Goal: Information Seeking & Learning: Check status

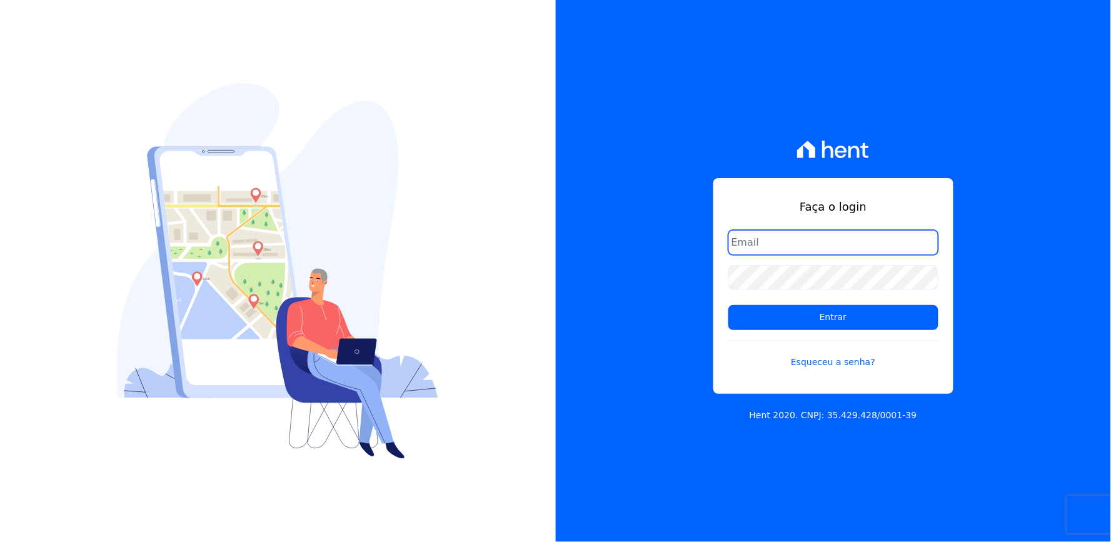
type input "thayna@graalengenharia.com.br"
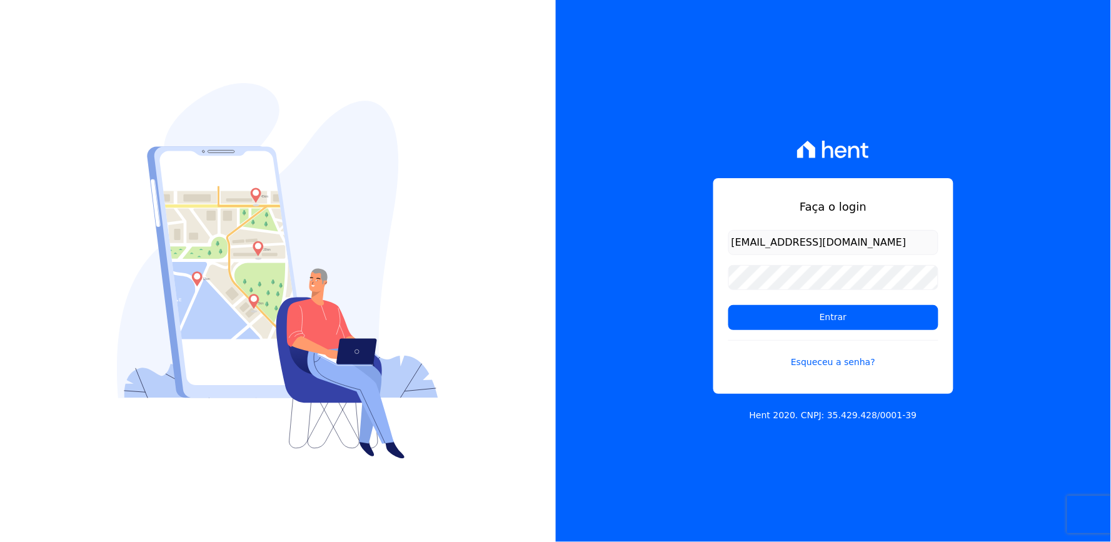
click at [782, 246] on input "thayna@graalengenharia.com.br" at bounding box center [833, 242] width 210 height 25
click at [791, 245] on input "thayna@graalengenharia.com.br" at bounding box center [833, 242] width 210 height 25
click at [767, 318] on input "Entrar" at bounding box center [833, 317] width 210 height 25
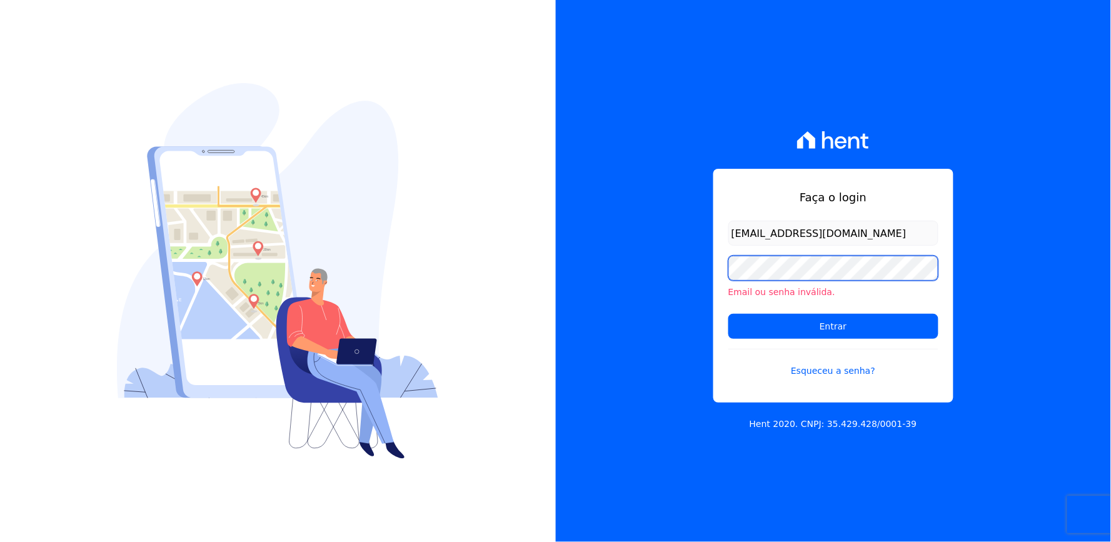
click at [700, 297] on div "Faça o login thayna@graalengenharia.com.br Email ou senha inválida. Entrar Esqu…" at bounding box center [834, 271] width 556 height 542
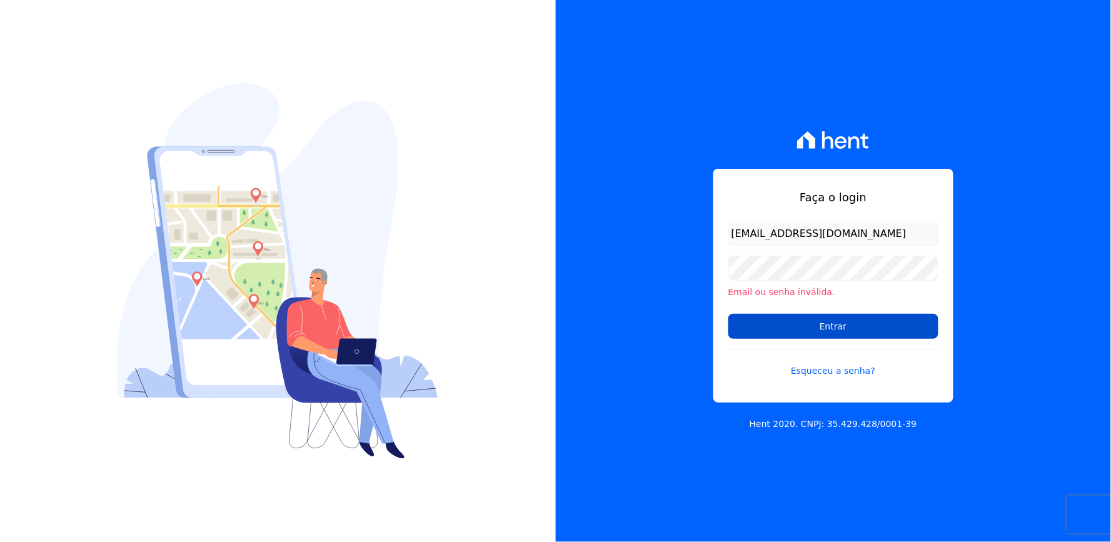
click at [772, 319] on input "Entrar" at bounding box center [833, 326] width 210 height 25
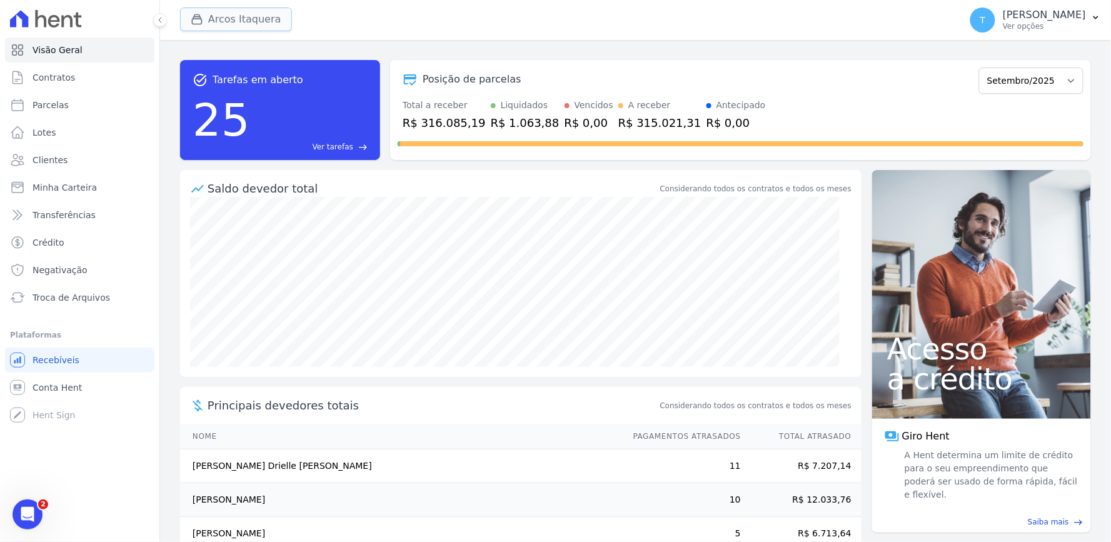
click at [232, 22] on button "Arcos Itaquera" at bounding box center [236, 20] width 112 height 24
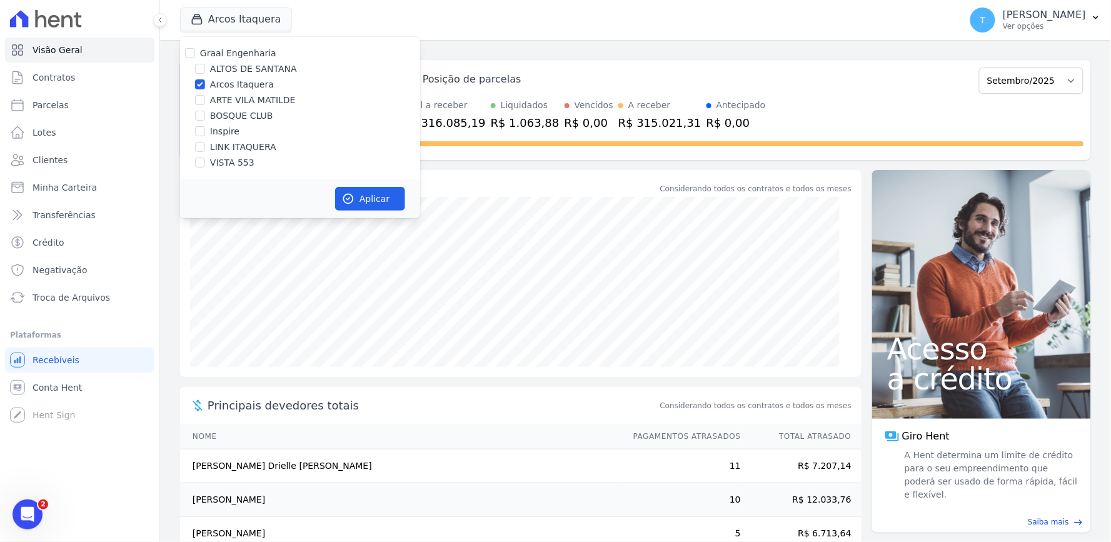
click at [236, 86] on label "Arcos Itaquera" at bounding box center [242, 84] width 64 height 13
click at [205, 86] on input "Arcos Itaquera" at bounding box center [200, 84] width 10 height 10
checkbox input "false"
click at [239, 65] on label "ALTOS DE SANTANA" at bounding box center [253, 69] width 87 height 13
click at [205, 65] on input "ALTOS DE SANTANA" at bounding box center [200, 69] width 10 height 10
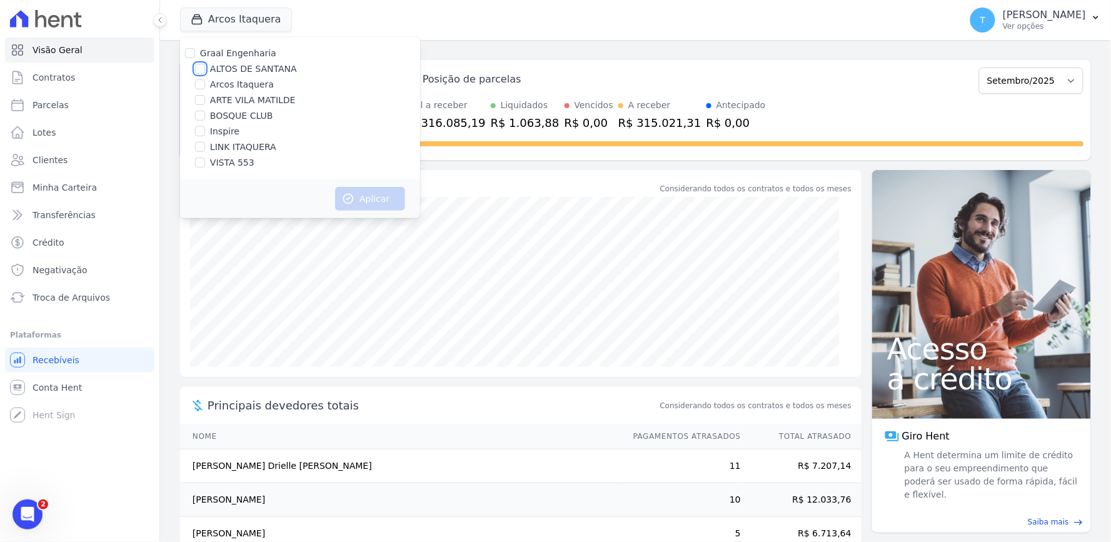
checkbox input "true"
click at [372, 196] on button "Aplicar" at bounding box center [370, 199] width 70 height 24
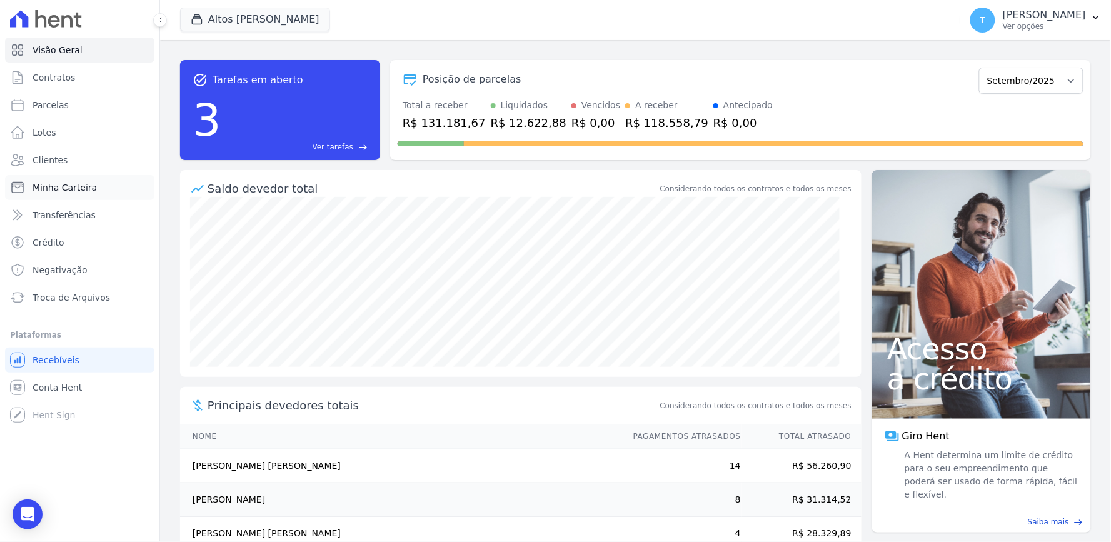
click at [58, 198] on link "Minha Carteira" at bounding box center [79, 187] width 149 height 25
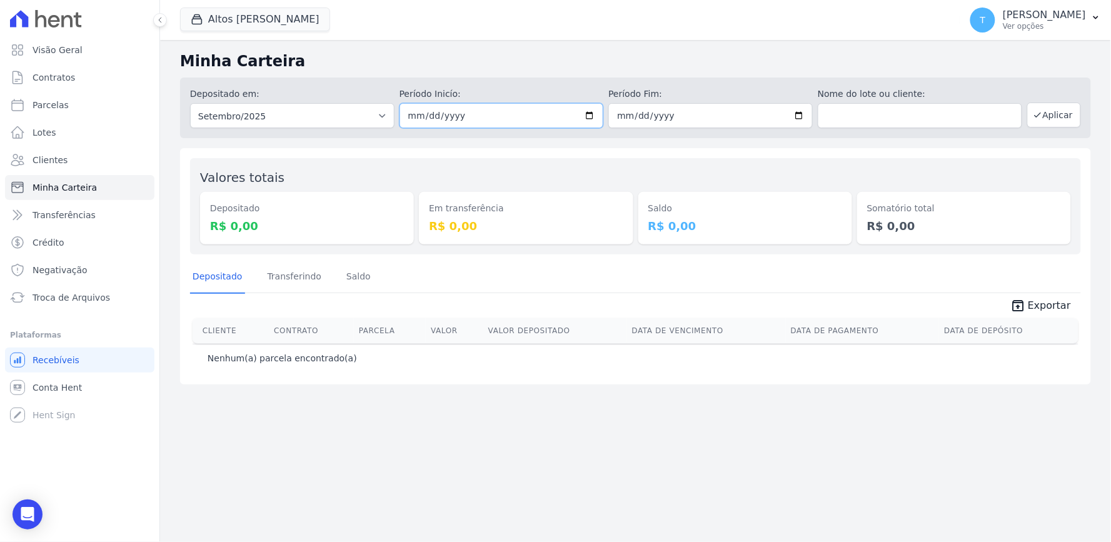
click at [600, 103] on input "2025-09-01" at bounding box center [501, 115] width 204 height 25
click at [594, 116] on input "2025-09-01" at bounding box center [501, 115] width 204 height 25
click at [593, 116] on input "2025-08-01" at bounding box center [501, 115] width 204 height 25
type input "[DATE]"
click at [797, 118] on input "2025-09-30" at bounding box center [710, 115] width 204 height 25
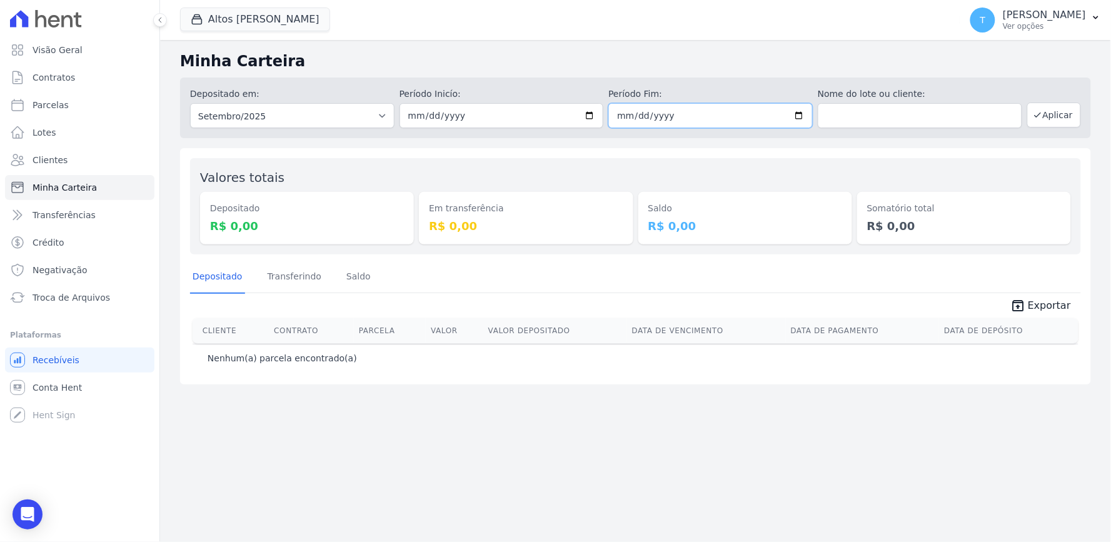
type input "2025-09-25"
click at [1049, 119] on button "Aplicar" at bounding box center [1054, 115] width 54 height 25
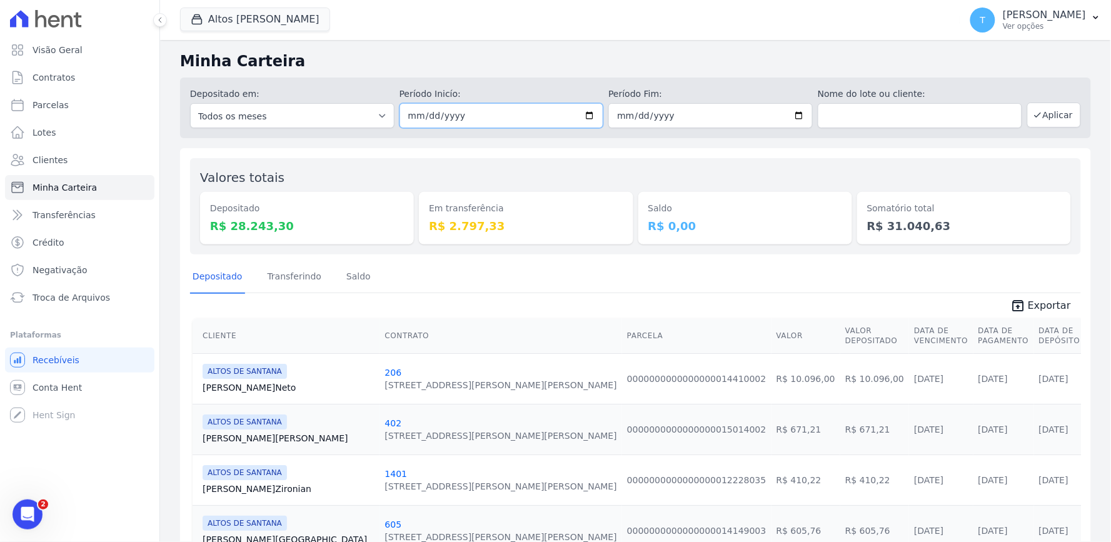
click at [584, 119] on input "[DATE]" at bounding box center [501, 115] width 204 height 25
click at [793, 113] on input "2025-09-25" at bounding box center [710, 115] width 204 height 25
type input "[DATE]"
click at [1047, 108] on button "Aplicar" at bounding box center [1054, 115] width 54 height 25
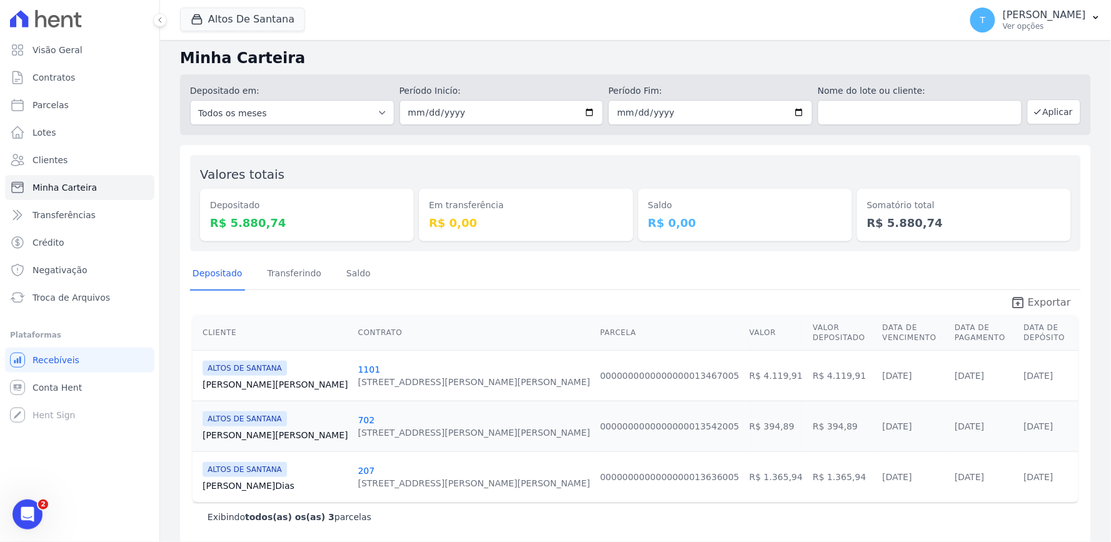
click at [1038, 301] on span "Exportar" at bounding box center [1049, 302] width 43 height 15
click at [586, 110] on input "2025-08-25" at bounding box center [501, 112] width 204 height 25
type input "[DATE]"
click at [797, 115] on input "[DATE]" at bounding box center [710, 112] width 204 height 25
type input "[DATE]"
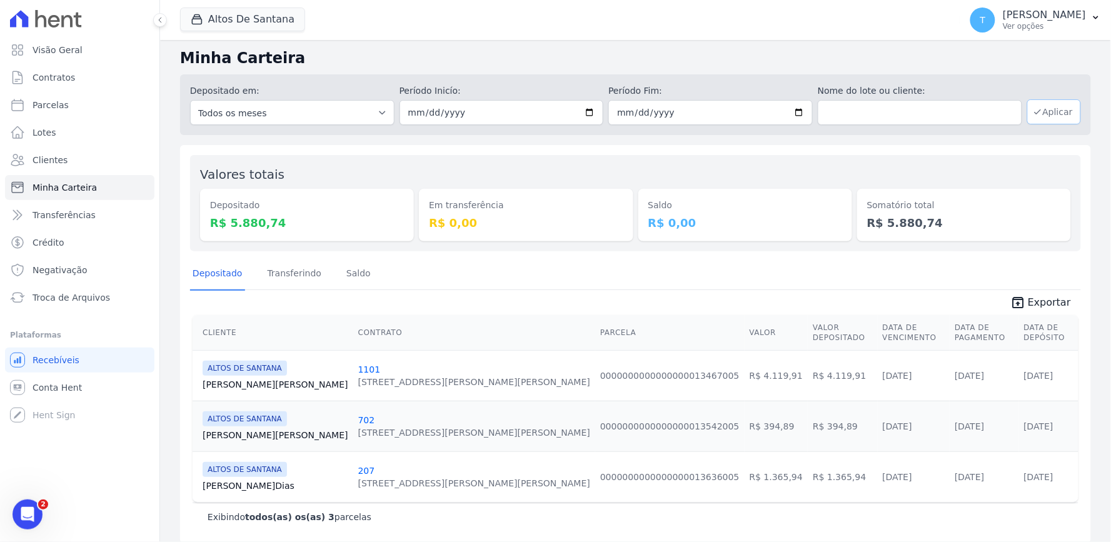
click at [1046, 104] on button "Aplicar" at bounding box center [1054, 111] width 54 height 25
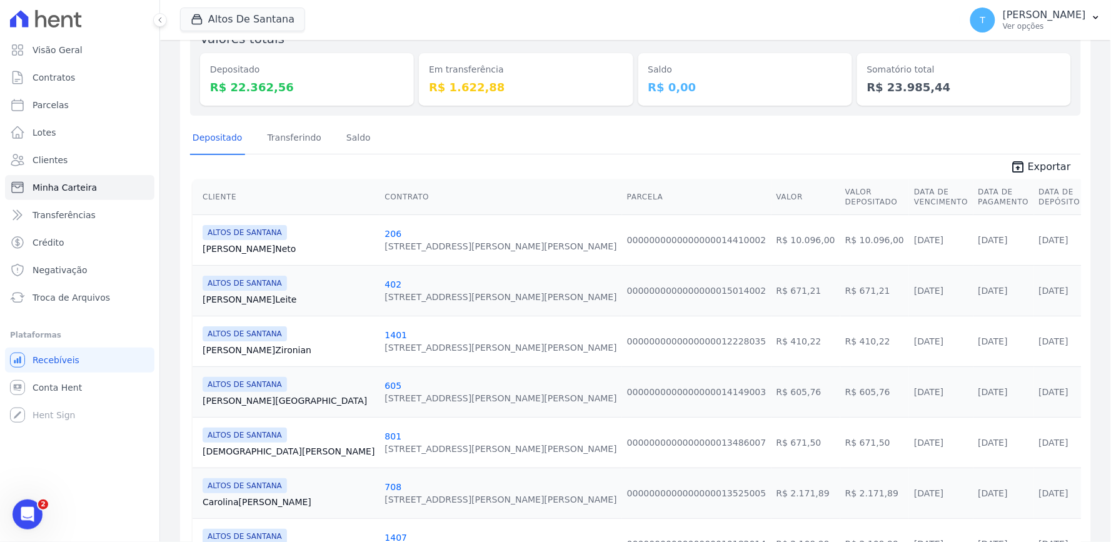
click at [1031, 157] on span "unarchive Exportar" at bounding box center [635, 165] width 891 height 23
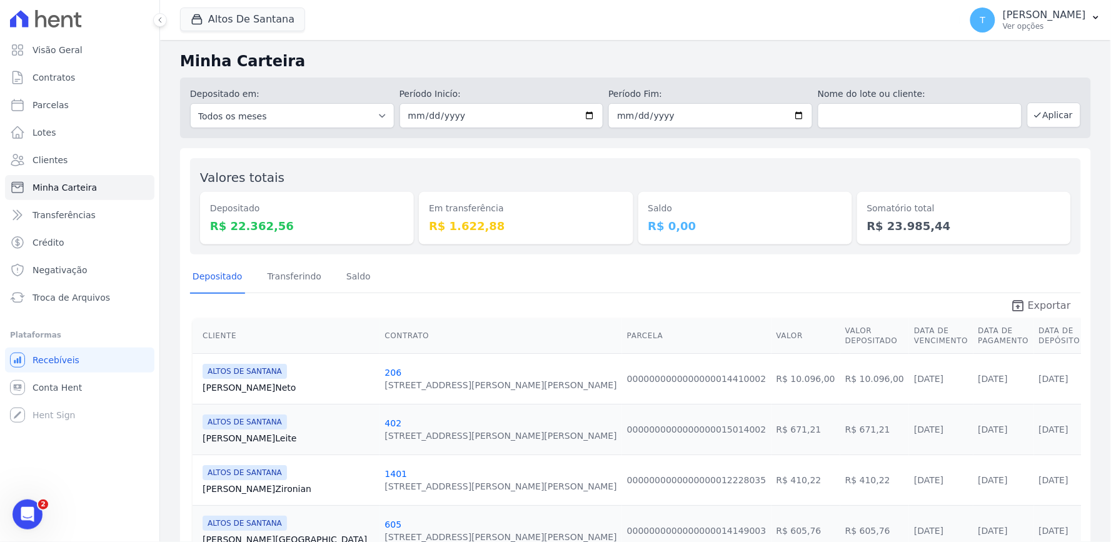
click at [1028, 302] on span "Exportar" at bounding box center [1049, 305] width 43 height 15
drag, startPoint x: 568, startPoint y: 351, endPoint x: 579, endPoint y: 325, distance: 28.0
click at [622, 353] on td "0000000000000000014410002" at bounding box center [696, 378] width 149 height 51
click at [330, 269] on div "Depositado Transferindo Saldo" at bounding box center [281, 277] width 183 height 33
click at [314, 273] on link "Transferindo" at bounding box center [294, 277] width 59 height 33
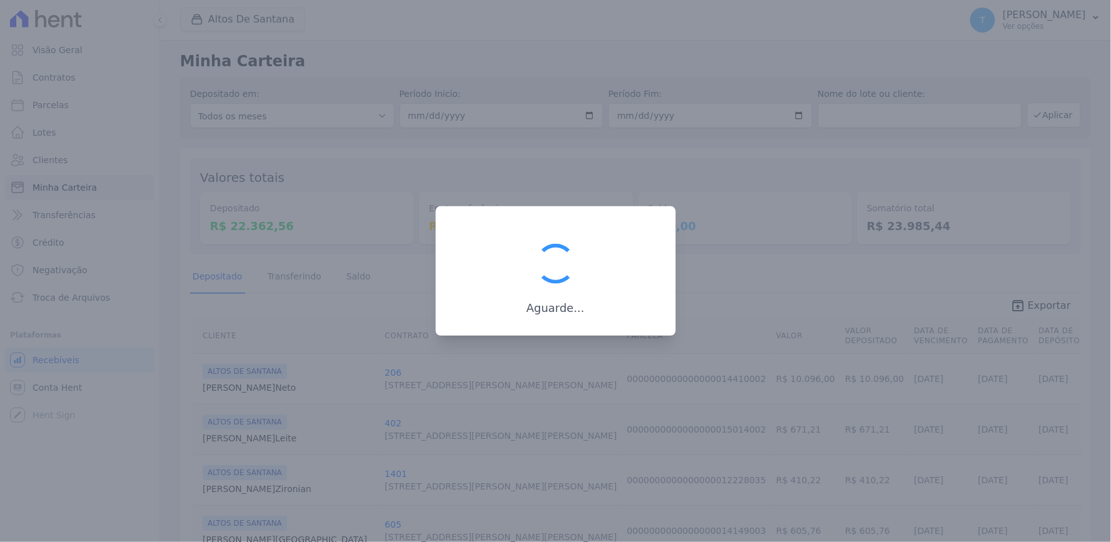
click at [304, 276] on div at bounding box center [555, 271] width 1111 height 542
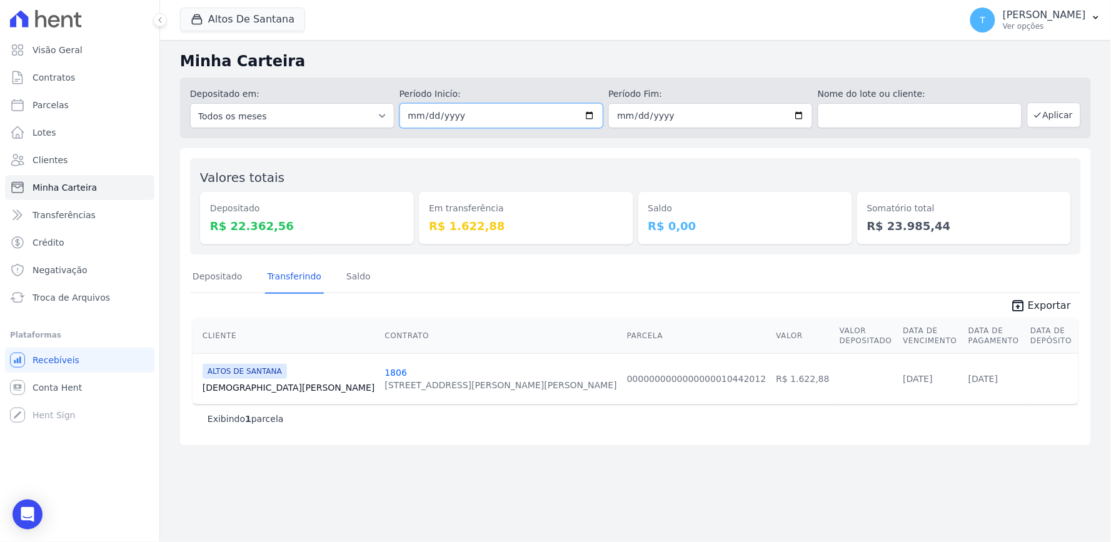
click at [598, 115] on input "[DATE]" at bounding box center [501, 115] width 204 height 25
click at [588, 117] on input "[DATE]" at bounding box center [501, 115] width 204 height 25
type input "2025-08-01"
click at [1046, 113] on button "Aplicar" at bounding box center [1054, 115] width 54 height 25
click at [266, 21] on button "Altos De Santana" at bounding box center [242, 20] width 125 height 24
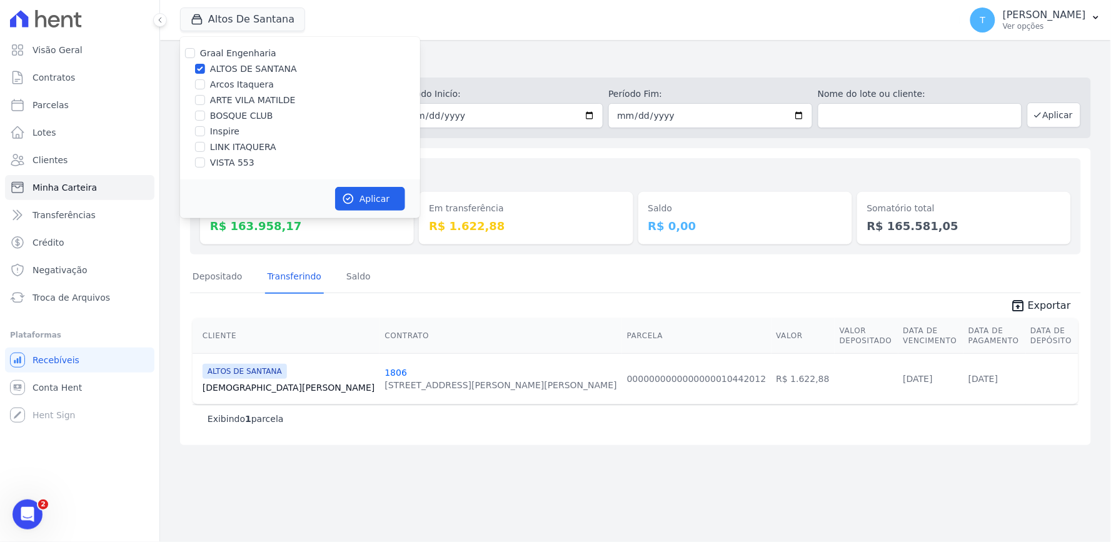
click at [224, 69] on label "ALTOS DE SANTANA" at bounding box center [253, 69] width 87 height 13
click at [205, 69] on input "ALTOS DE SANTANA" at bounding box center [200, 69] width 10 height 10
checkbox input "false"
click at [230, 104] on label "ARTE VILA MATILDE" at bounding box center [253, 100] width 86 height 13
click at [205, 104] on input "ARTE VILA MATILDE" at bounding box center [200, 100] width 10 height 10
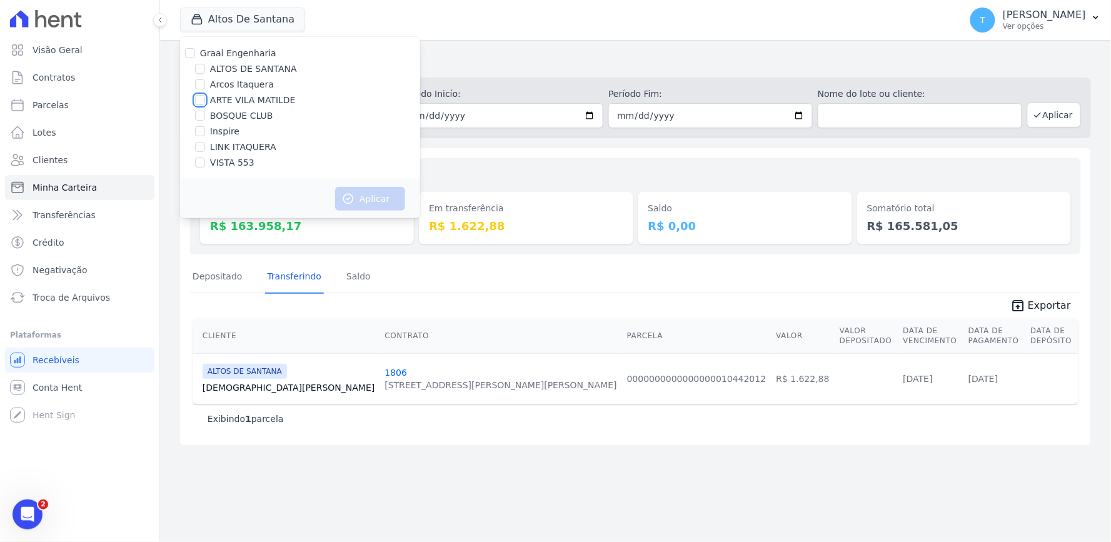
checkbox input "true"
click at [375, 200] on button "Aplicar" at bounding box center [370, 199] width 70 height 24
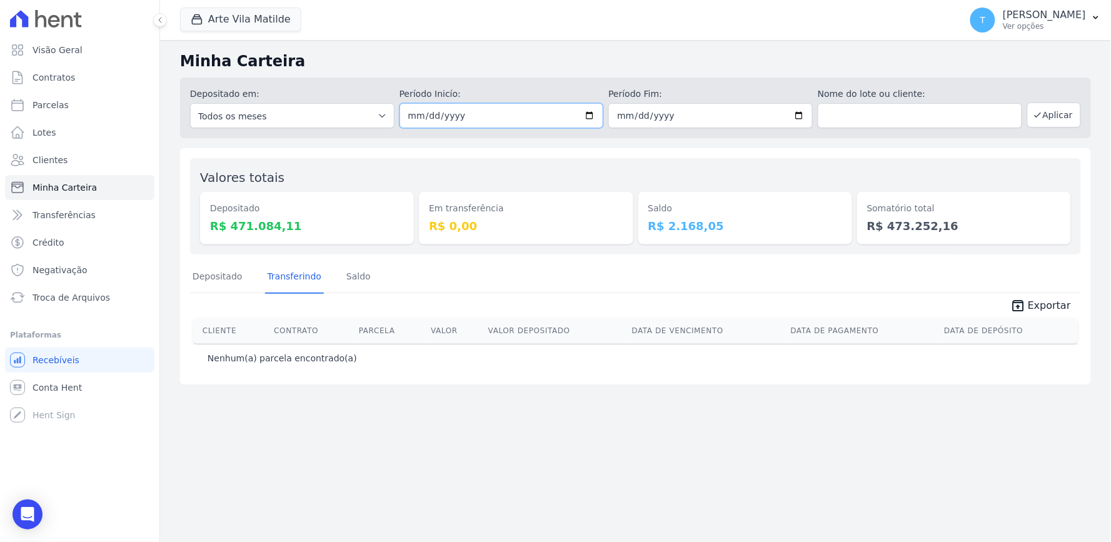
click at [586, 114] on input "2025-08-01" at bounding box center [501, 115] width 204 height 25
type input "[DATE]"
click at [803, 115] on input "[DATE]" at bounding box center [710, 115] width 204 height 25
type input "[DATE]"
click at [1058, 118] on button "Aplicar" at bounding box center [1054, 115] width 54 height 25
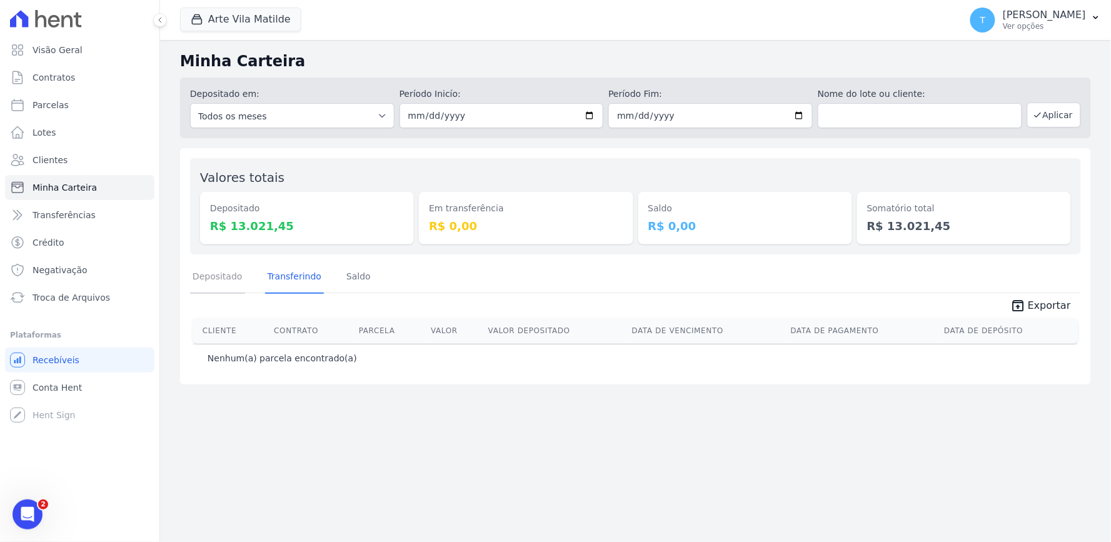
click at [208, 274] on link "Depositado" at bounding box center [217, 277] width 55 height 33
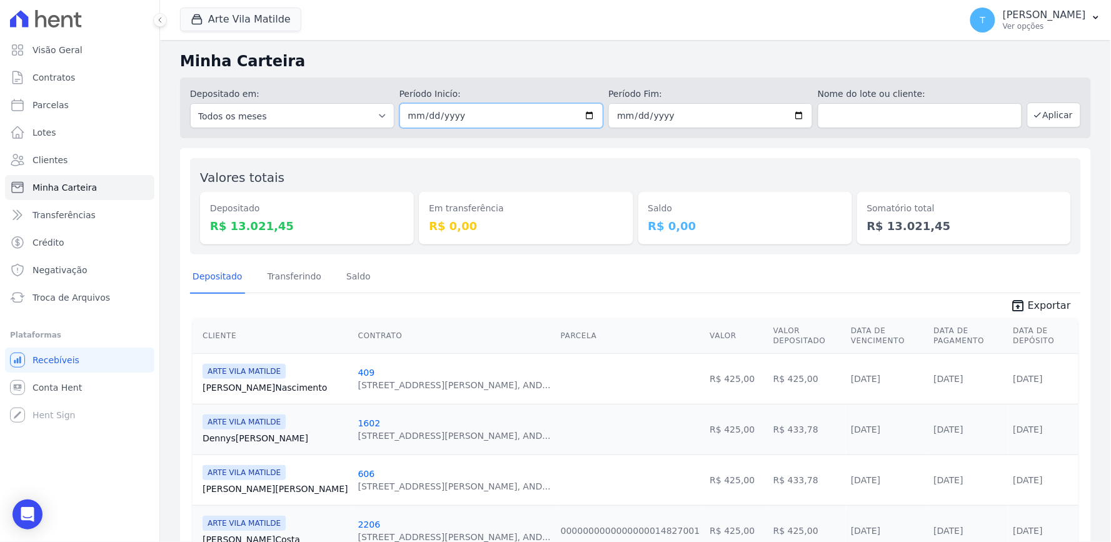
click at [586, 119] on input "[DATE]" at bounding box center [501, 115] width 204 height 25
type input "[DATE]"
click at [794, 113] on input "[DATE]" at bounding box center [710, 115] width 204 height 25
type input "[DATE]"
click at [1033, 110] on icon "button" at bounding box center [1038, 115] width 10 height 10
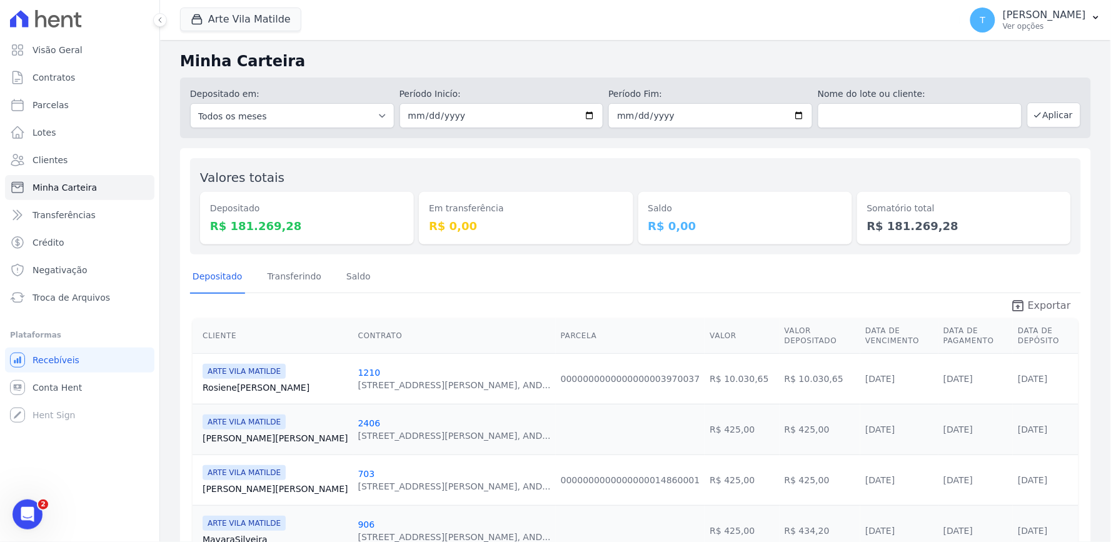
click at [1003, 307] on link "unarchive Exportar" at bounding box center [1040, 307] width 81 height 18
click at [239, 19] on button "Arte Vila Matilde" at bounding box center [240, 20] width 121 height 24
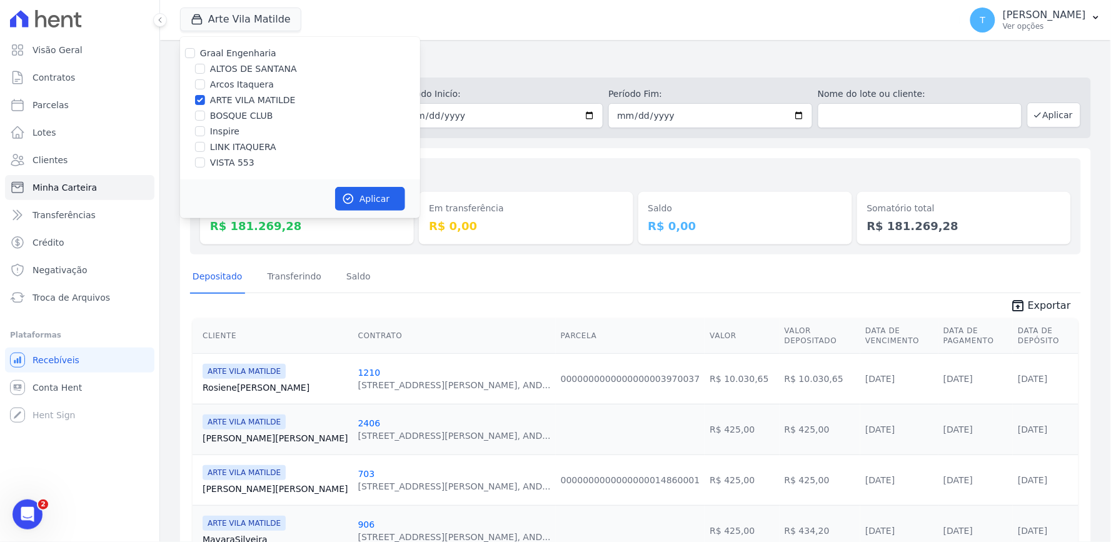
click at [236, 96] on label "ARTE VILA MATILDE" at bounding box center [253, 100] width 86 height 13
click at [205, 96] on input "ARTE VILA MATILDE" at bounding box center [200, 100] width 10 height 10
checkbox input "false"
click at [235, 111] on label "BOSQUE CLUB" at bounding box center [241, 115] width 63 height 13
click at [205, 111] on input "BOSQUE CLUB" at bounding box center [200, 116] width 10 height 10
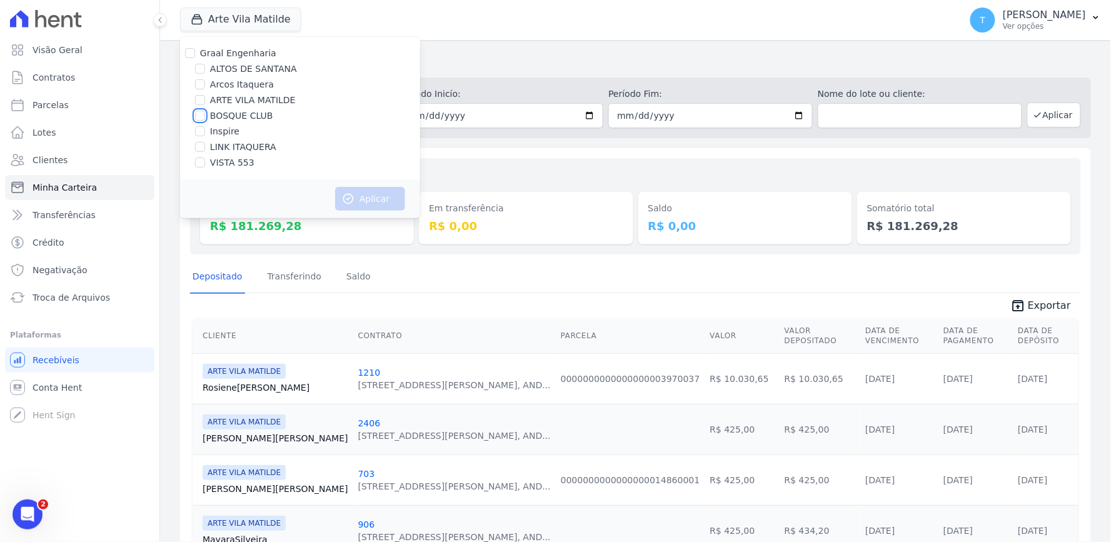
checkbox input "true"
click at [366, 197] on button "Aplicar" at bounding box center [370, 199] width 70 height 24
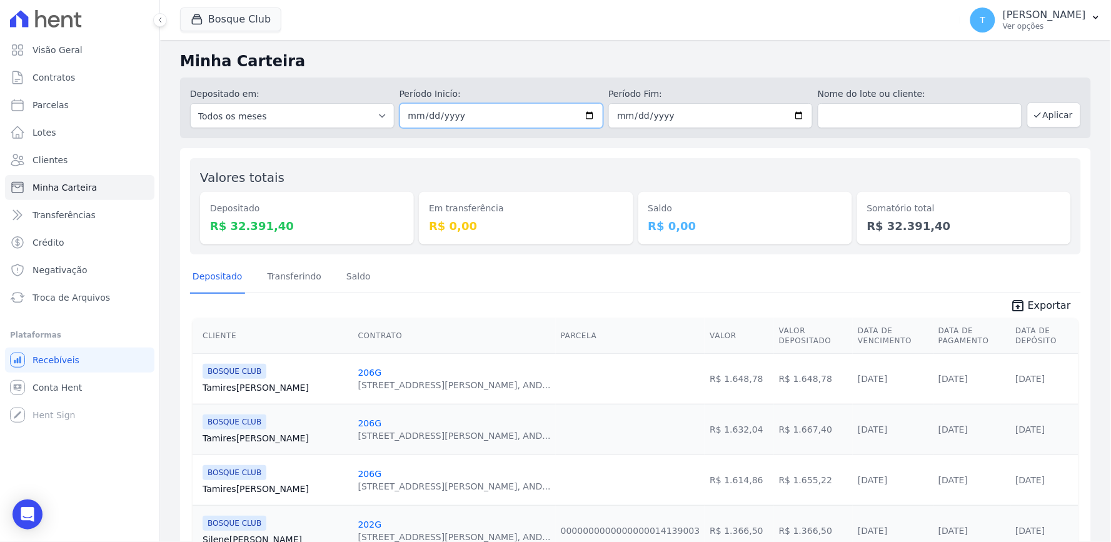
click at [571, 113] on input "[DATE]" at bounding box center [501, 115] width 204 height 25
click at [581, 113] on input "[DATE]" at bounding box center [501, 115] width 204 height 25
click at [571, 116] on input "[DATE]" at bounding box center [501, 115] width 204 height 25
click at [584, 108] on input "[DATE]" at bounding box center [501, 115] width 204 height 25
click at [591, 105] on input "2025-08-26" at bounding box center [501, 115] width 204 height 25
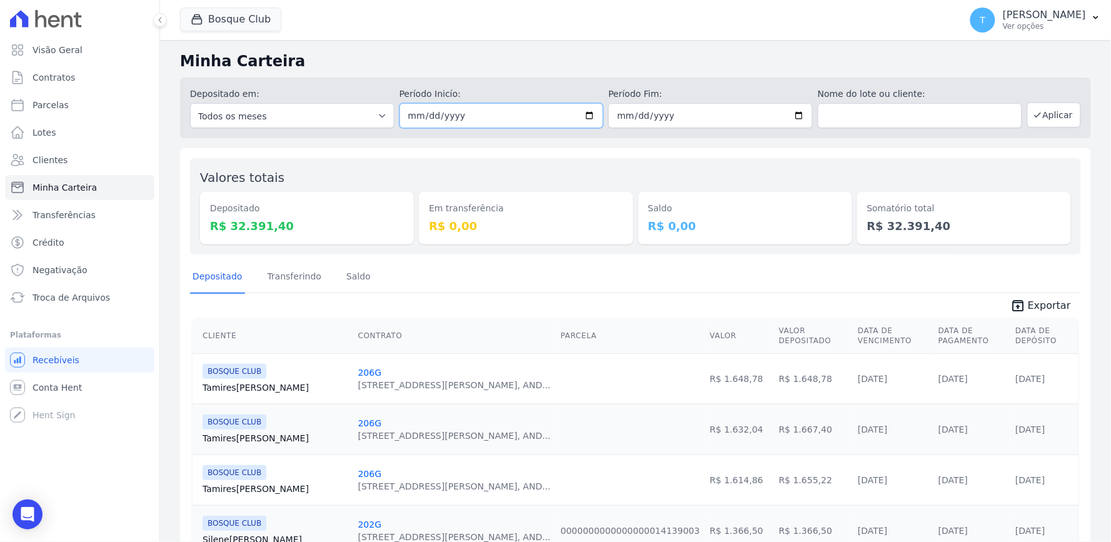
click at [585, 113] on input "2025-08-26" at bounding box center [501, 115] width 204 height 25
type input "2025-08-25"
click at [794, 107] on input "[DATE]" at bounding box center [710, 115] width 204 height 25
click at [793, 110] on input "[DATE]" at bounding box center [710, 115] width 204 height 25
type input "2025-08-25"
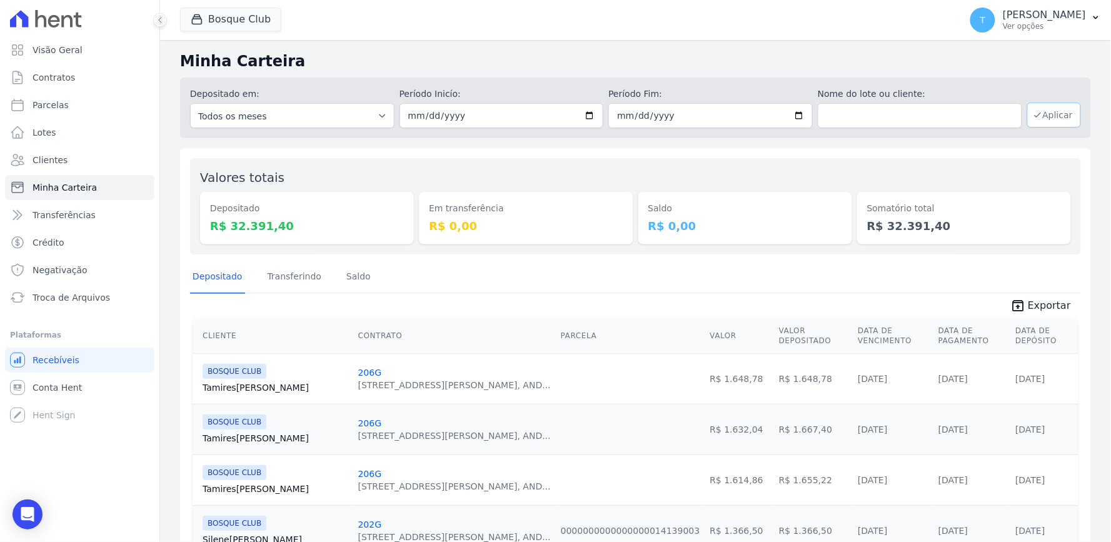
click at [1041, 113] on button "Aplicar" at bounding box center [1054, 115] width 54 height 25
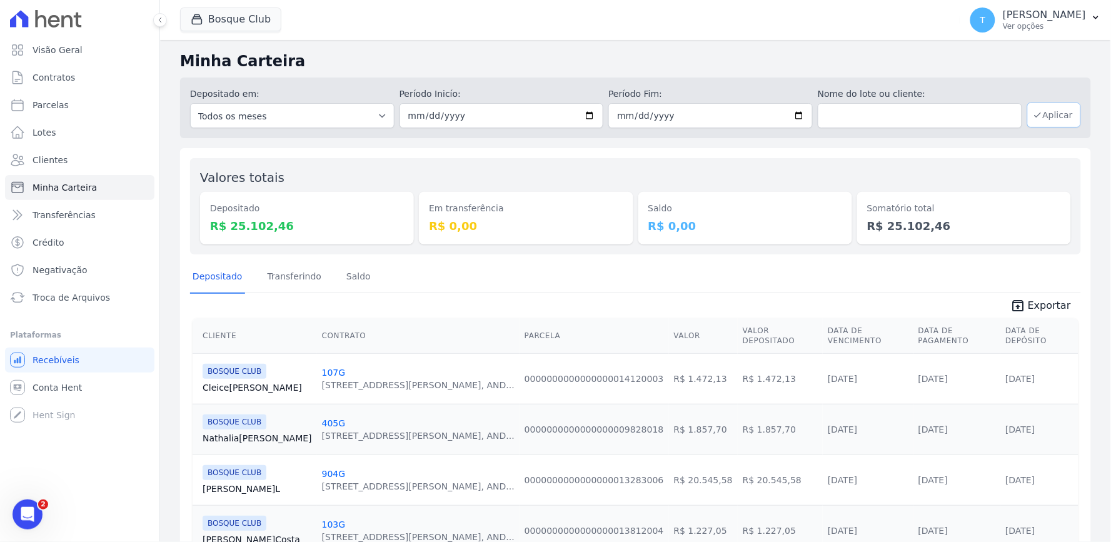
click at [1053, 115] on button "Aplicar" at bounding box center [1054, 115] width 54 height 25
click at [584, 113] on input "[DATE]" at bounding box center [501, 115] width 204 height 25
type input "[DATE]"
drag, startPoint x: 796, startPoint y: 113, endPoint x: 773, endPoint y: 129, distance: 28.3
click at [793, 114] on input "[DATE]" at bounding box center [710, 115] width 204 height 25
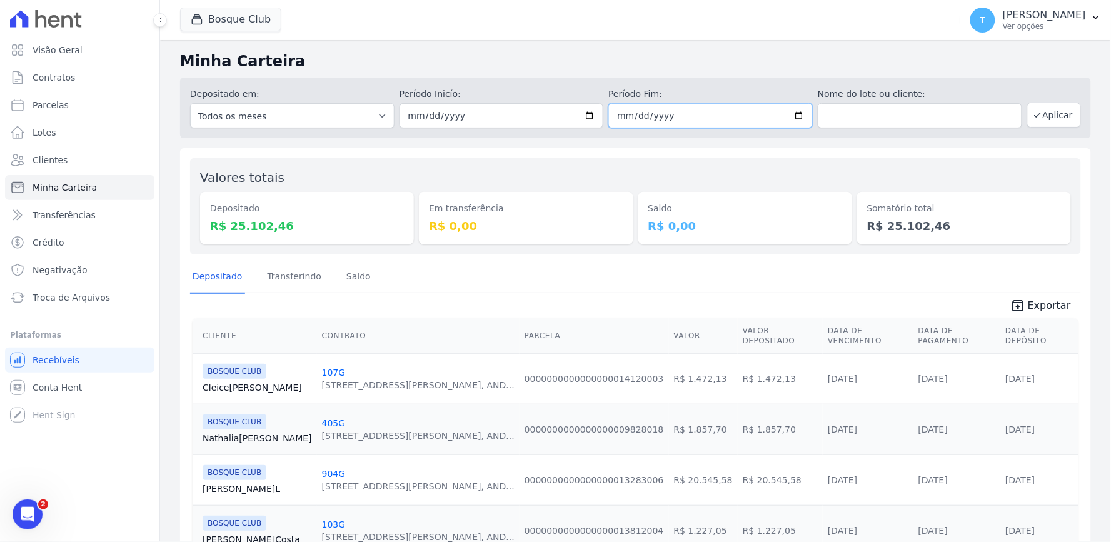
type input "[DATE]"
click at [1041, 116] on button "Aplicar" at bounding box center [1054, 115] width 54 height 25
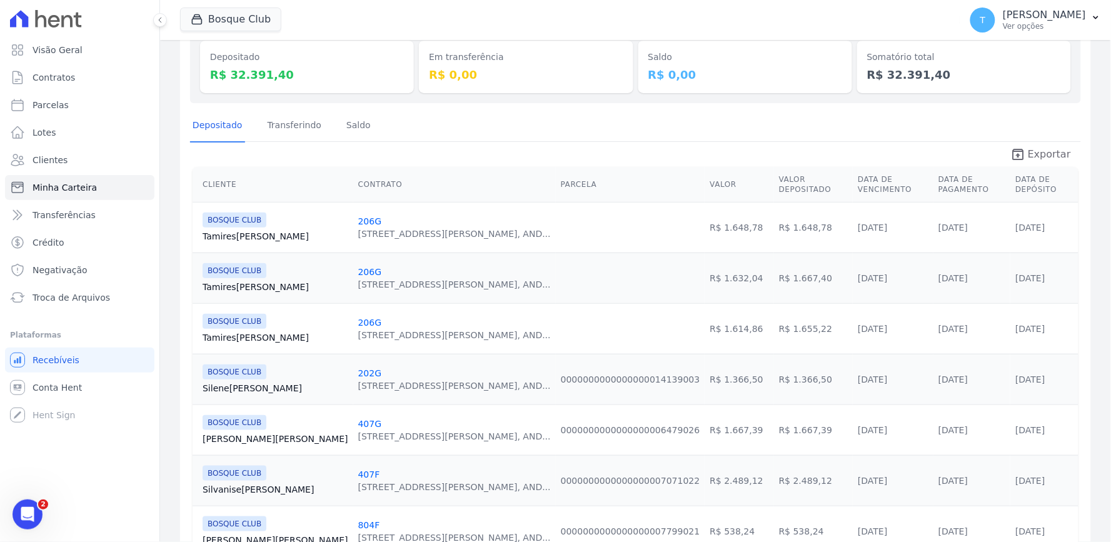
scroll to position [69, 0]
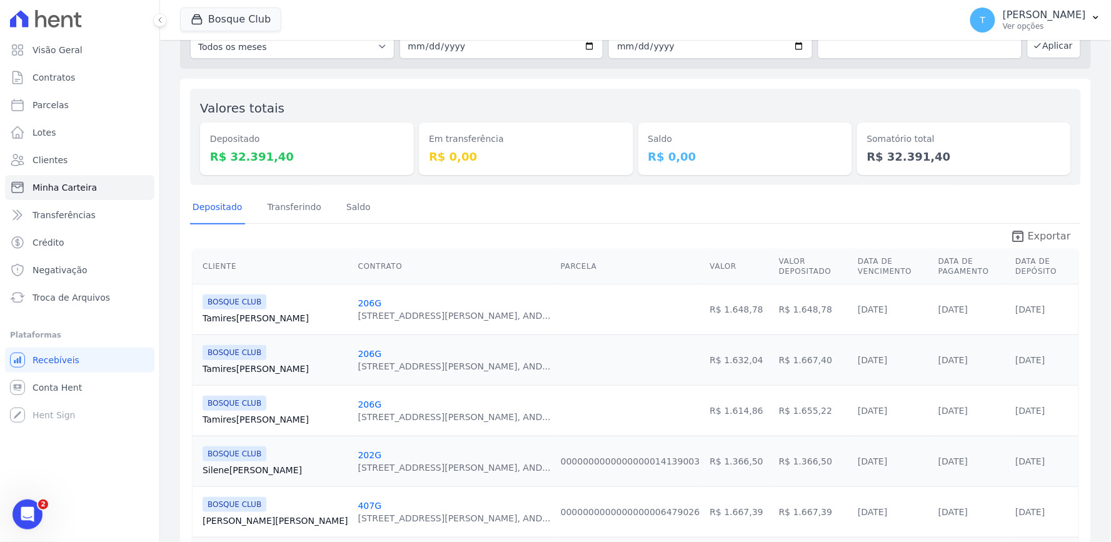
click at [1028, 229] on span "Exportar" at bounding box center [1049, 236] width 43 height 15
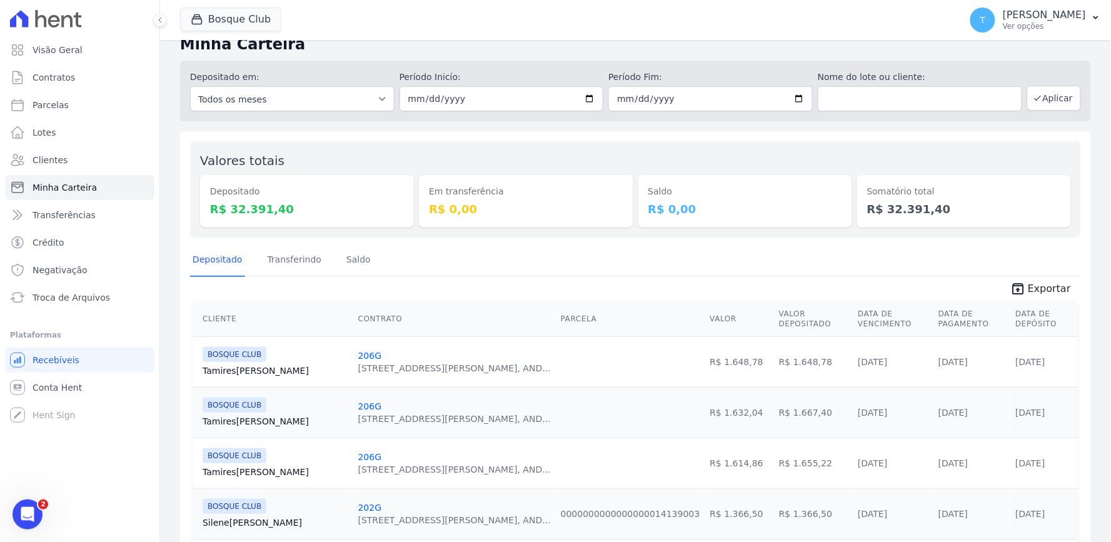
scroll to position [0, 0]
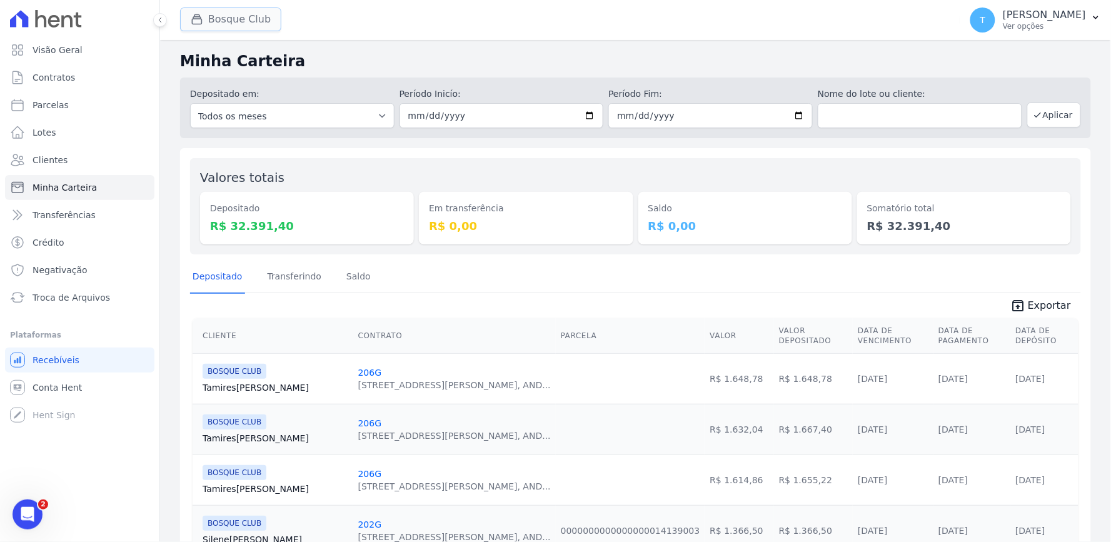
click at [241, 16] on button "Bosque Club" at bounding box center [230, 20] width 101 height 24
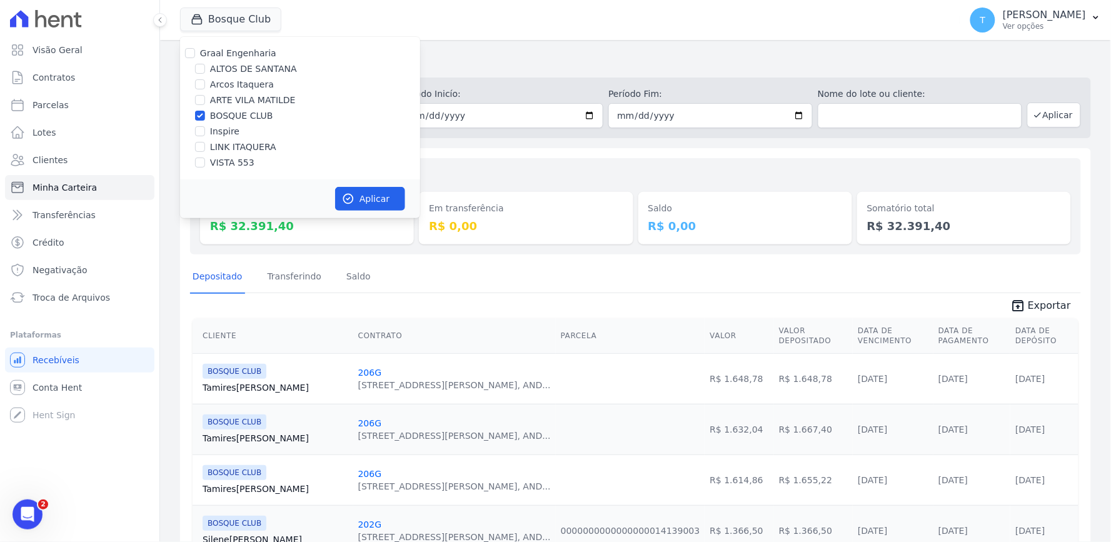
click at [215, 118] on label "BOSQUE CLUB" at bounding box center [241, 115] width 63 height 13
click at [205, 118] on input "BOSQUE CLUB" at bounding box center [200, 116] width 10 height 10
checkbox input "false"
click at [229, 164] on label "VISTA 553" at bounding box center [232, 162] width 44 height 13
click at [205, 164] on input "VISTA 553" at bounding box center [200, 163] width 10 height 10
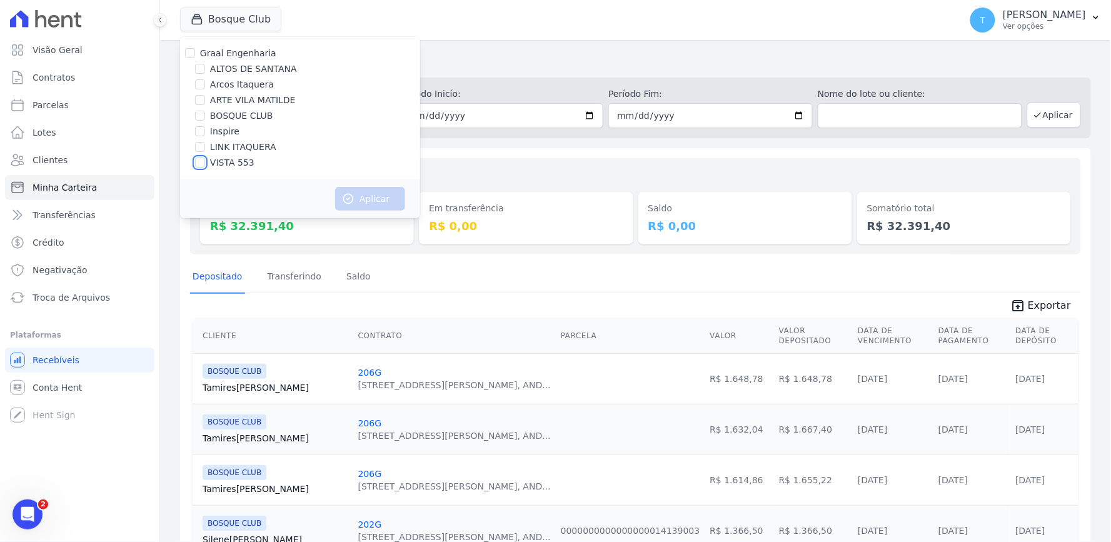
checkbox input "true"
click at [363, 189] on button "Aplicar" at bounding box center [370, 199] width 70 height 24
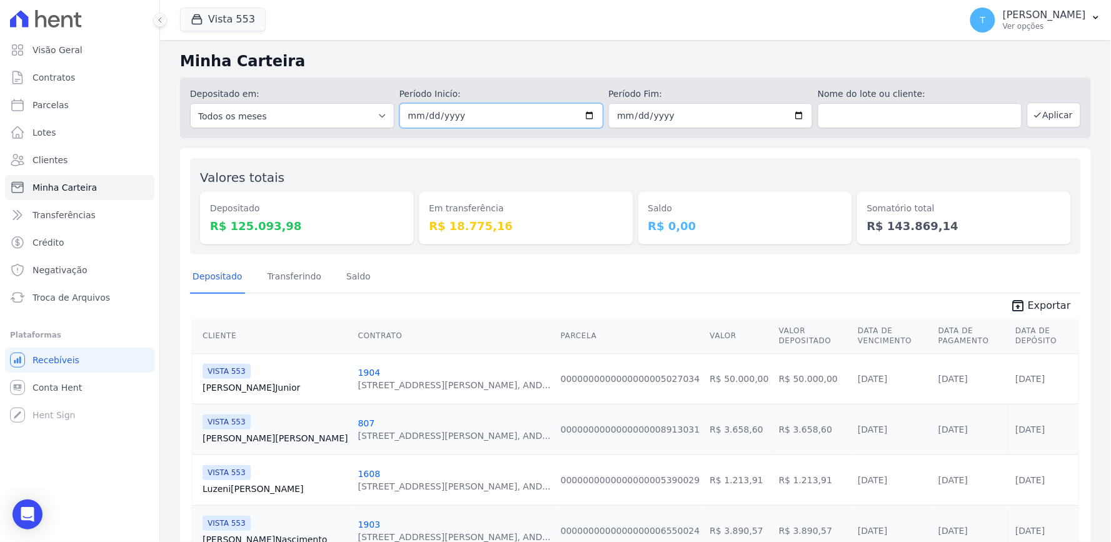
click at [576, 114] on input "2025-08-26" at bounding box center [501, 115] width 204 height 25
click at [584, 122] on input "2025-08-26" at bounding box center [501, 115] width 204 height 25
click at [594, 116] on input "2025-08-26" at bounding box center [501, 115] width 204 height 25
click at [583, 123] on input "2025-08-26" at bounding box center [501, 115] width 204 height 25
click at [581, 114] on input "2025-08-26" at bounding box center [501, 115] width 204 height 25
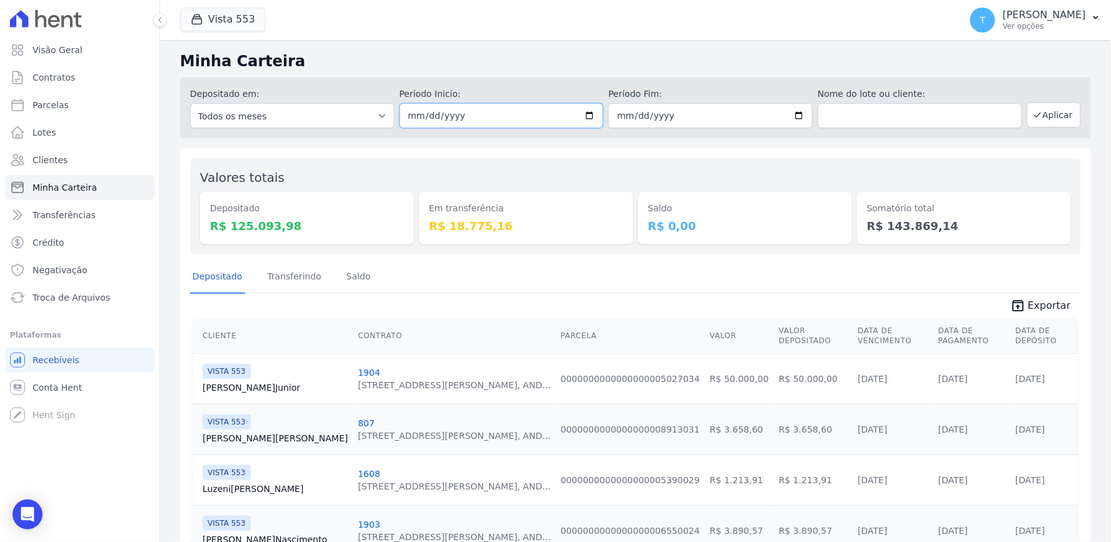
type input "2025-08-25"
click at [797, 111] on input "[DATE]" at bounding box center [710, 115] width 204 height 25
drag, startPoint x: 789, startPoint y: 116, endPoint x: 764, endPoint y: 138, distance: 33.2
click at [789, 116] on input "[DATE]" at bounding box center [710, 115] width 204 height 25
type input "2025-08-25"
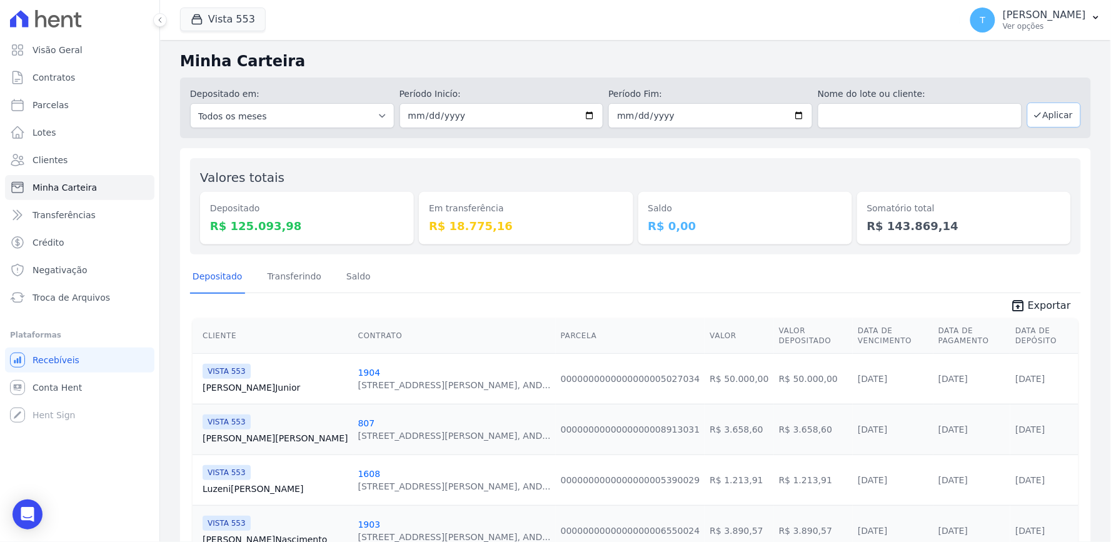
click at [1063, 117] on button "Aplicar" at bounding box center [1054, 115] width 54 height 25
click at [584, 114] on input "[DATE]" at bounding box center [501, 115] width 204 height 25
type input "[DATE]"
click at [796, 119] on input "2025-08-25" at bounding box center [710, 115] width 204 height 25
type input "[DATE]"
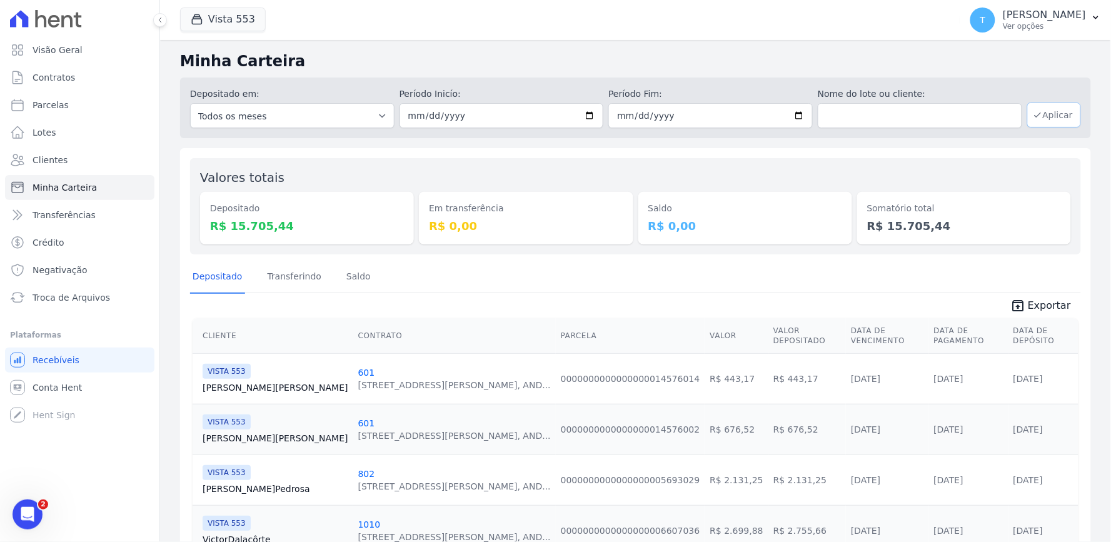
click at [1033, 116] on icon "button" at bounding box center [1038, 115] width 10 height 10
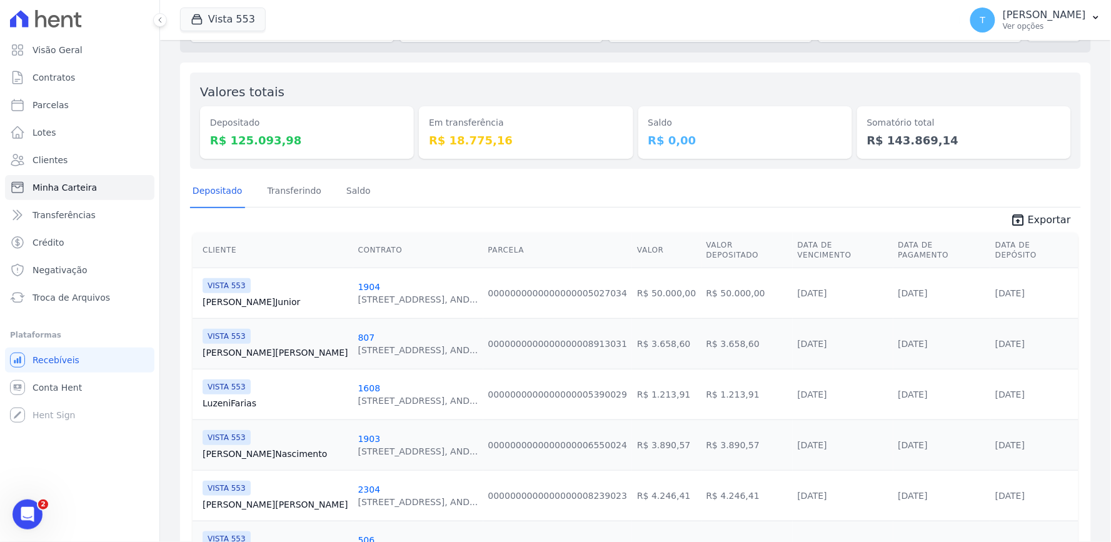
scroll to position [69, 0]
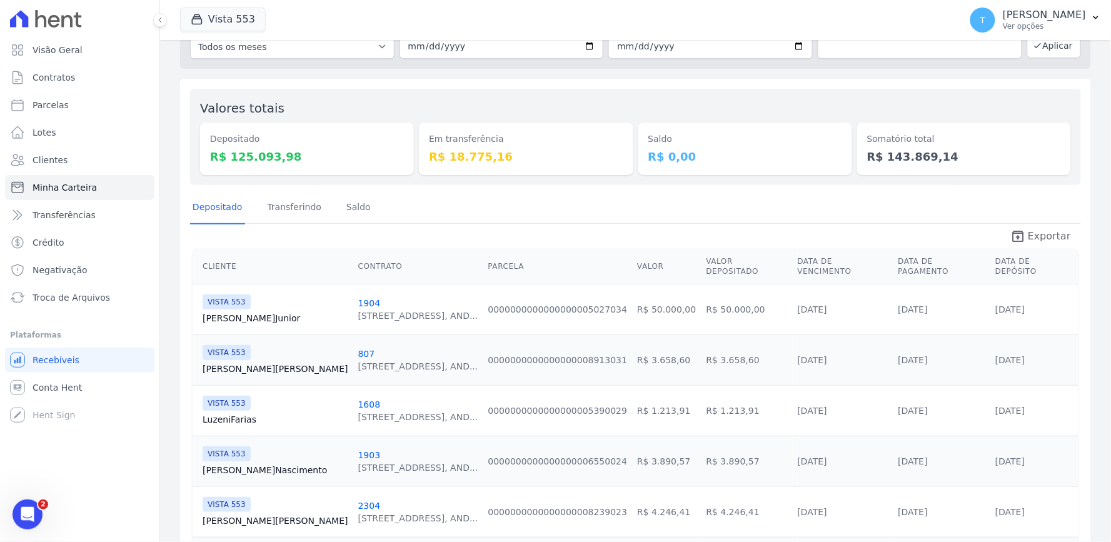
click at [1032, 229] on span "Exportar" at bounding box center [1049, 236] width 43 height 15
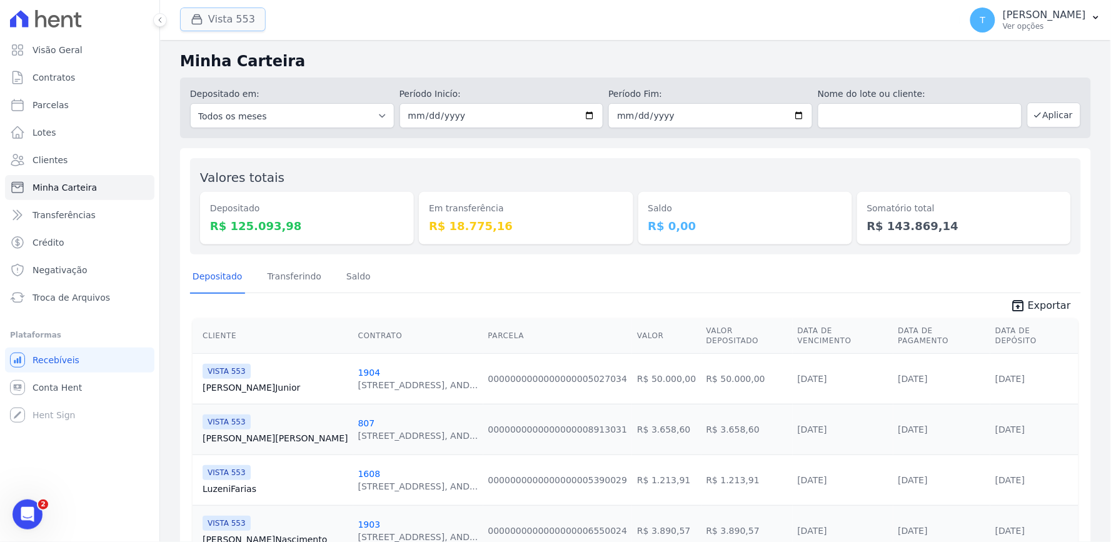
click at [232, 13] on button "Vista 553" at bounding box center [223, 20] width 86 height 24
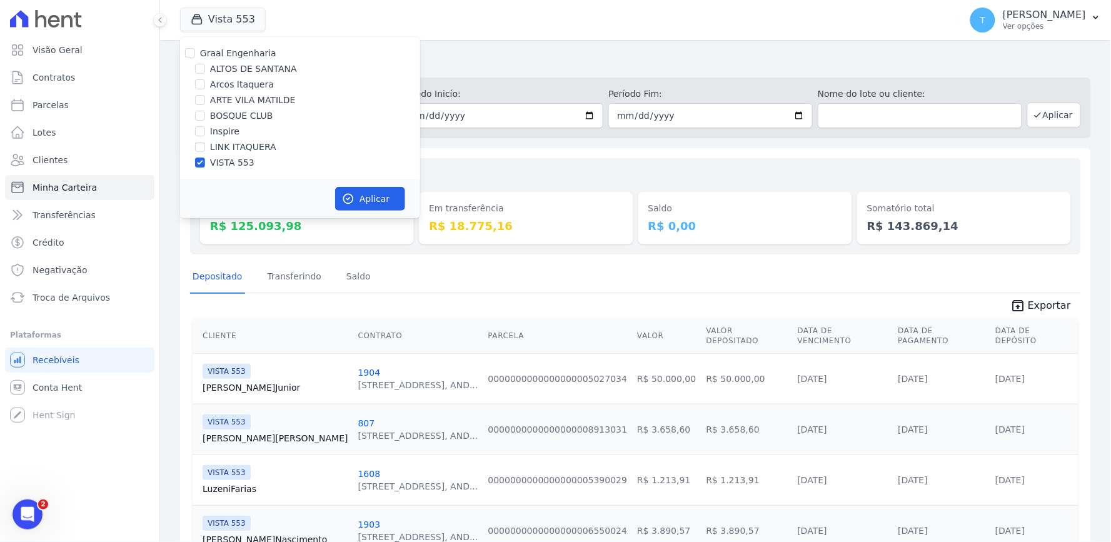
click at [232, 108] on div "Graal Engenharia ALTOS DE SANTANA Arcos Itaquera ARTE VILA MATILDE BOSQUE CLUB …" at bounding box center [300, 108] width 240 height 143
click at [240, 101] on label "ARTE VILA MATILDE" at bounding box center [253, 100] width 86 height 13
click at [205, 101] on input "ARTE VILA MATILDE" at bounding box center [200, 100] width 10 height 10
checkbox input "true"
click at [209, 164] on div "VISTA 553" at bounding box center [300, 162] width 240 height 13
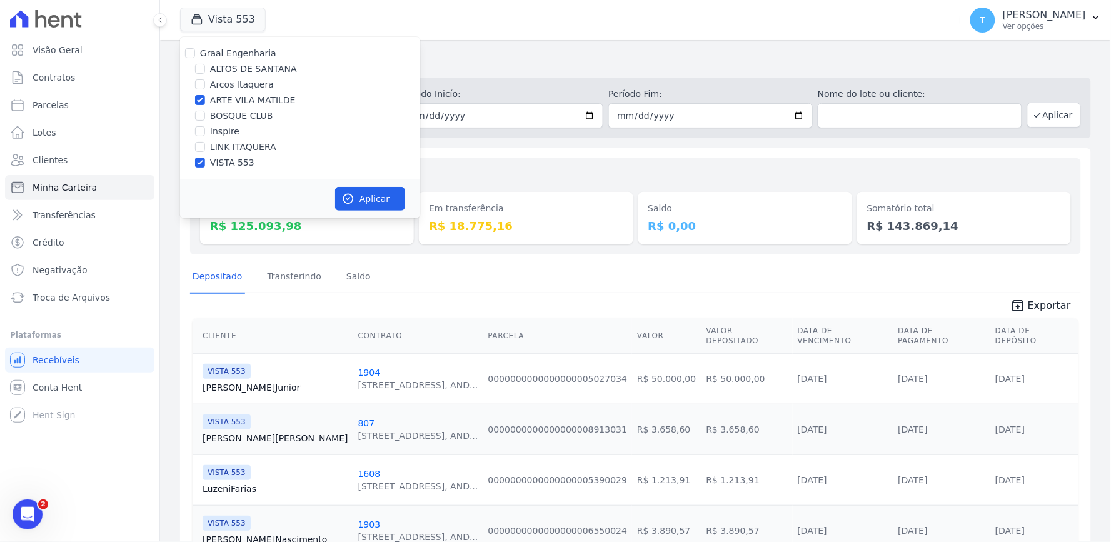
click at [206, 160] on div "VISTA 553" at bounding box center [300, 162] width 240 height 13
click at [199, 164] on input "VISTA 553" at bounding box center [200, 163] width 10 height 10
checkbox input "false"
click at [369, 198] on button "Aplicar" at bounding box center [370, 199] width 70 height 24
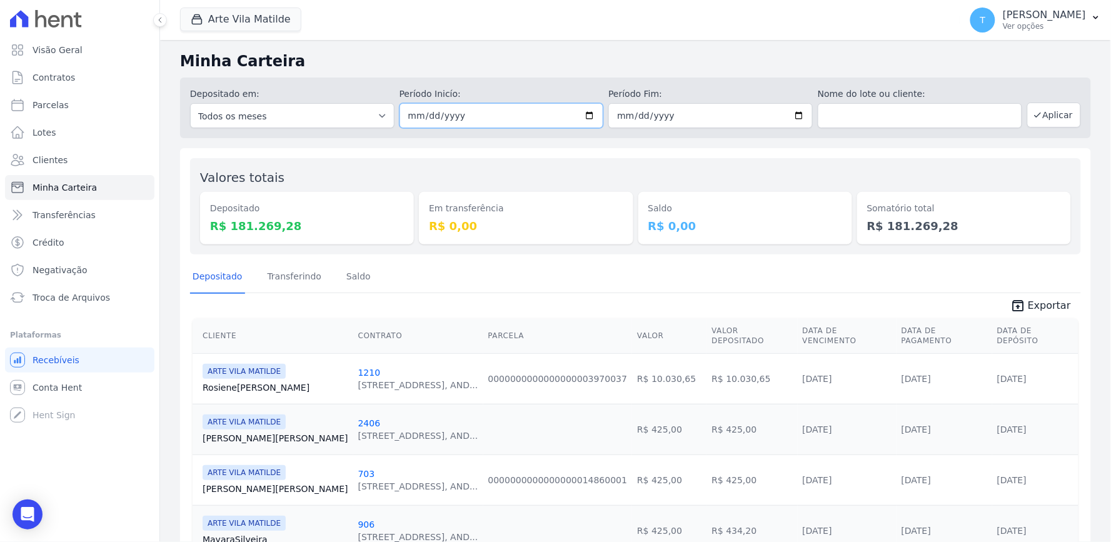
click at [583, 116] on input "2025-08-26" at bounding box center [501, 115] width 204 height 25
type input "[DATE]"
click at [784, 111] on input "[DATE]" at bounding box center [710, 115] width 204 height 25
click at [1034, 121] on button "Aplicar" at bounding box center [1054, 115] width 54 height 25
click at [355, 279] on link "Saldo" at bounding box center [358, 277] width 29 height 33
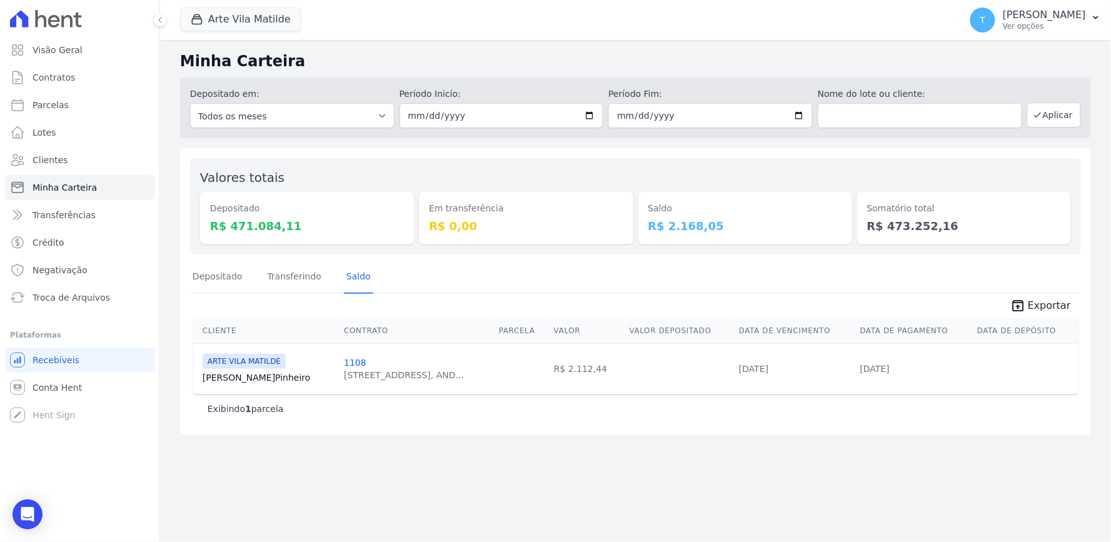
click at [370, 486] on div "Minha Carteira Depositado em: Todos os meses Abril/2020 Maio/2020 Junho/2020 Ju…" at bounding box center [635, 291] width 951 height 502
click at [26, 523] on div "Open Intercom Messenger" at bounding box center [27, 514] width 33 height 33
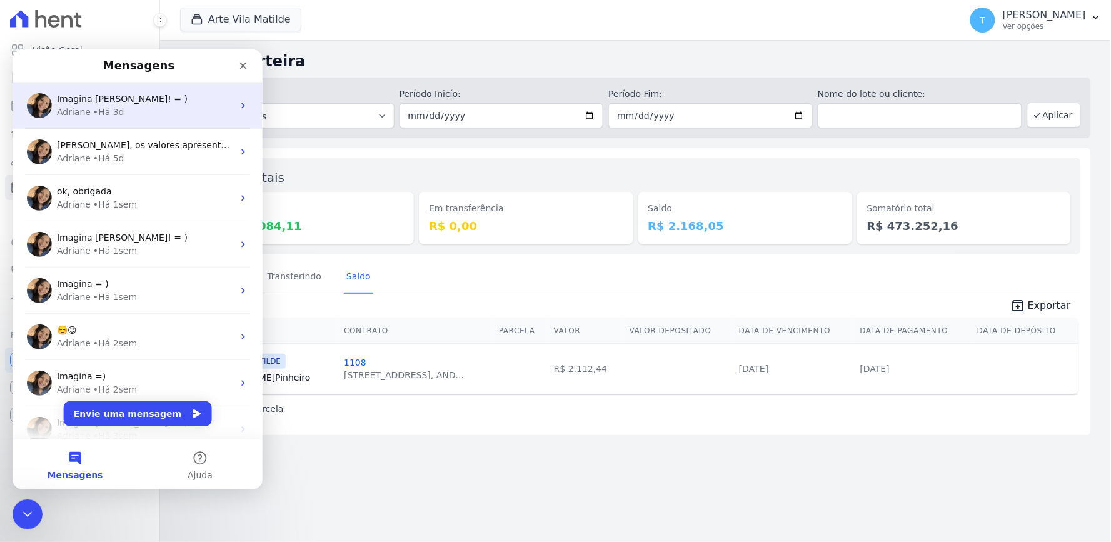
click at [128, 113] on div "Adriane • Há 3d" at bounding box center [144, 111] width 176 height 13
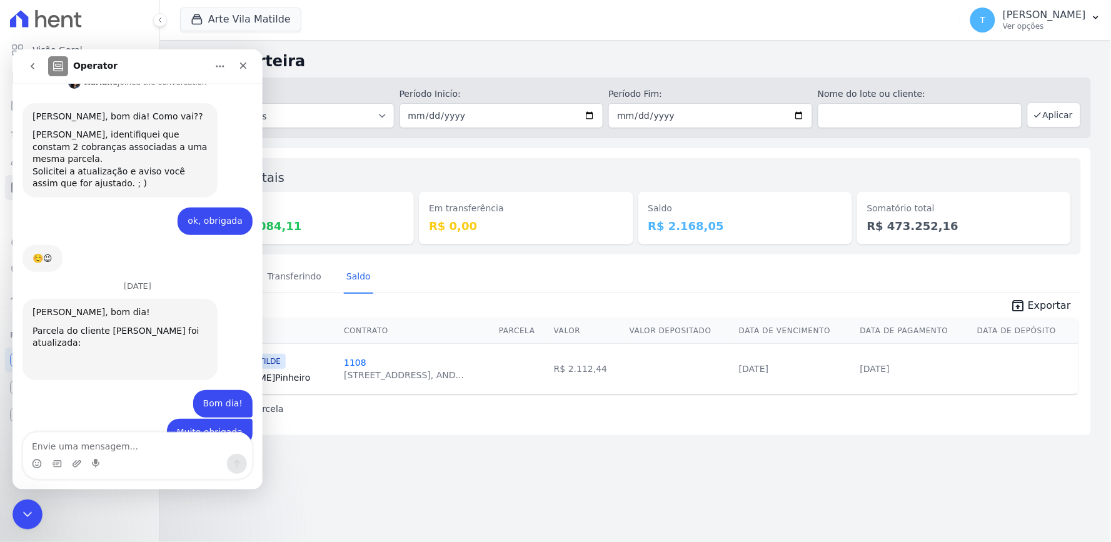
scroll to position [611, 0]
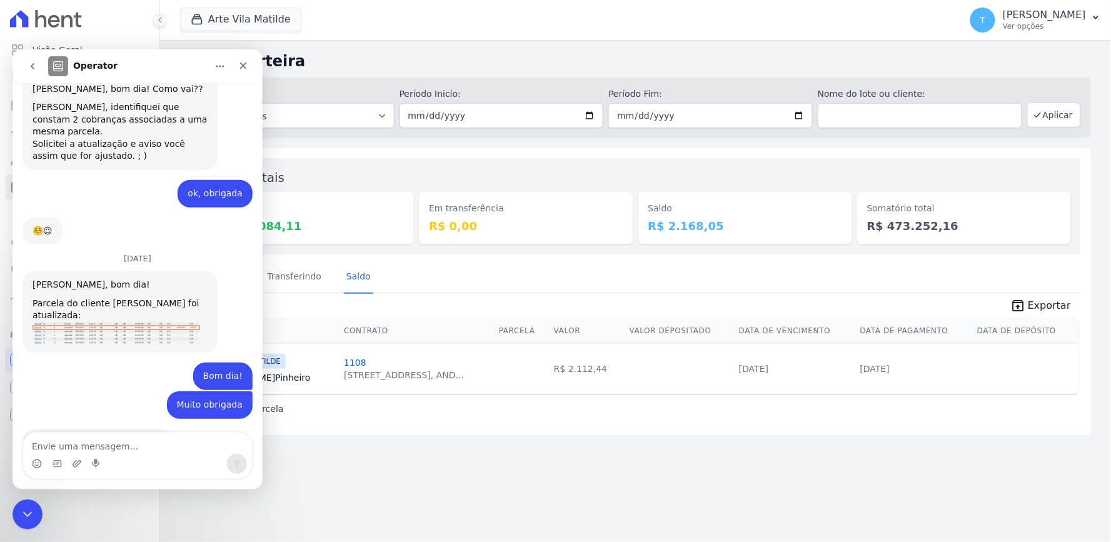
click at [163, 432] on textarea "Envie uma mensagem..." at bounding box center [137, 442] width 229 height 21
drag, startPoint x: 121, startPoint y: 425, endPoint x: -1, endPoint y: 454, distance: 124.8
click html "Operator 28 de Agosto Bom dia! Thayna • Há 3d Td bem? Thayna • Há 3d Você receb…"
click at [73, 444] on textarea "Adriana" at bounding box center [137, 442] width 229 height 21
click at [71, 449] on textarea "Adriana" at bounding box center [137, 442] width 229 height 21
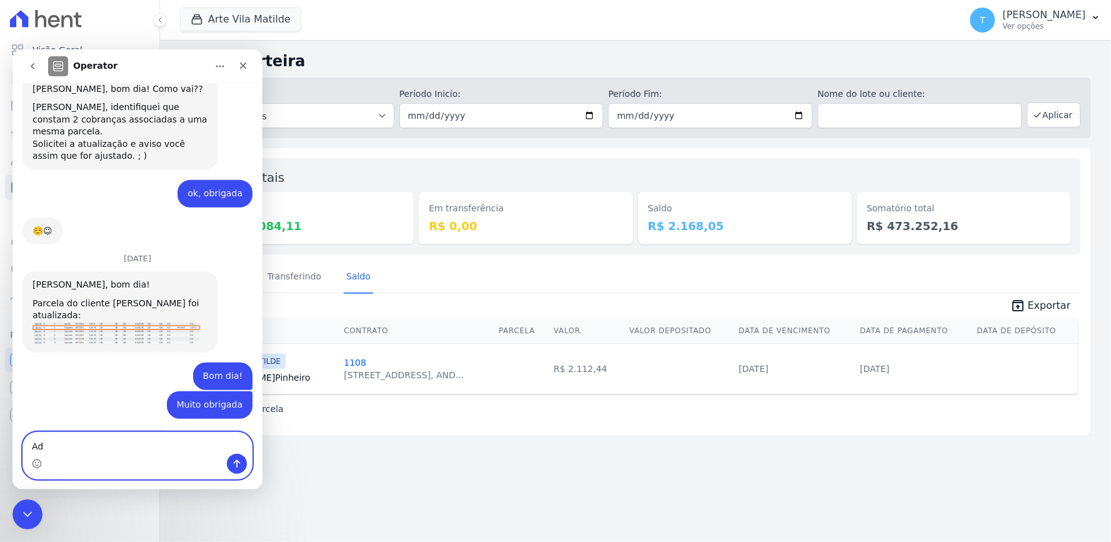
type textarea "A"
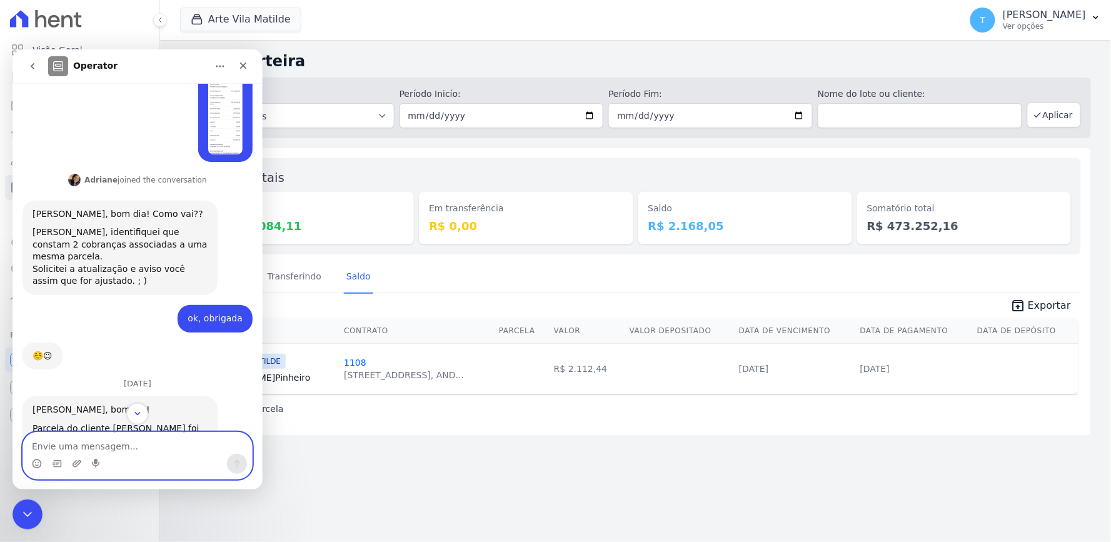
scroll to position [555, 0]
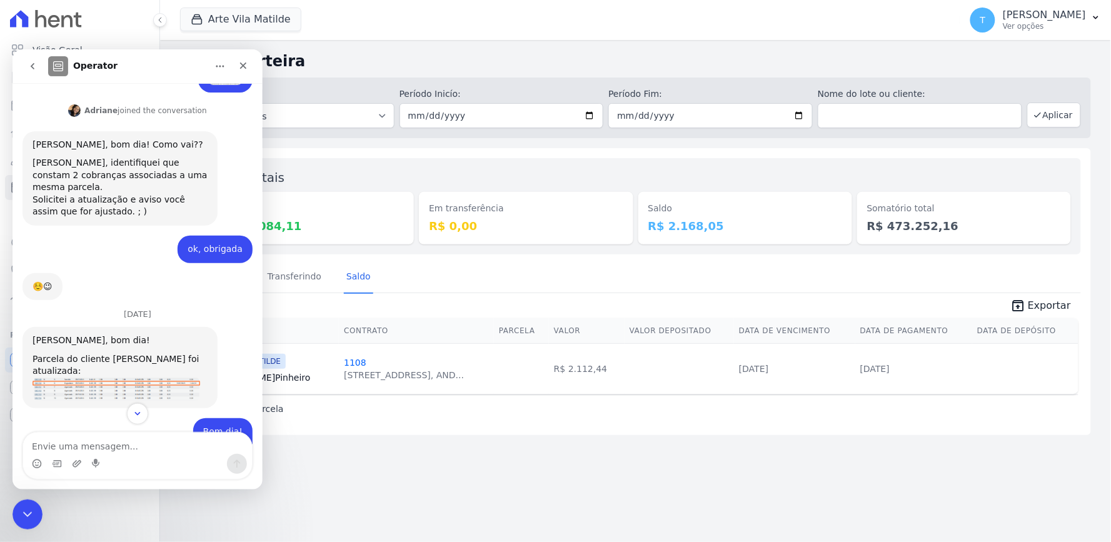
click at [131, 353] on div "Parcela do cliente Marcelo foi atualizada:" at bounding box center [119, 365] width 175 height 24
click at [116, 377] on img "Adriane diz…" at bounding box center [116, 388] width 168 height 23
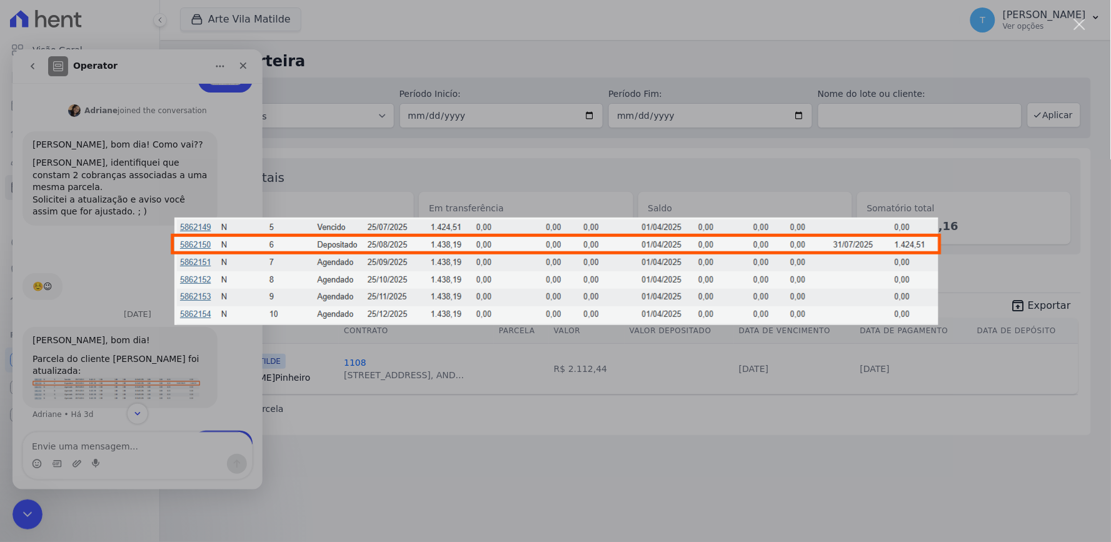
scroll to position [0, 0]
click at [116, 336] on div "Messenger da Intercom" at bounding box center [555, 271] width 1111 height 542
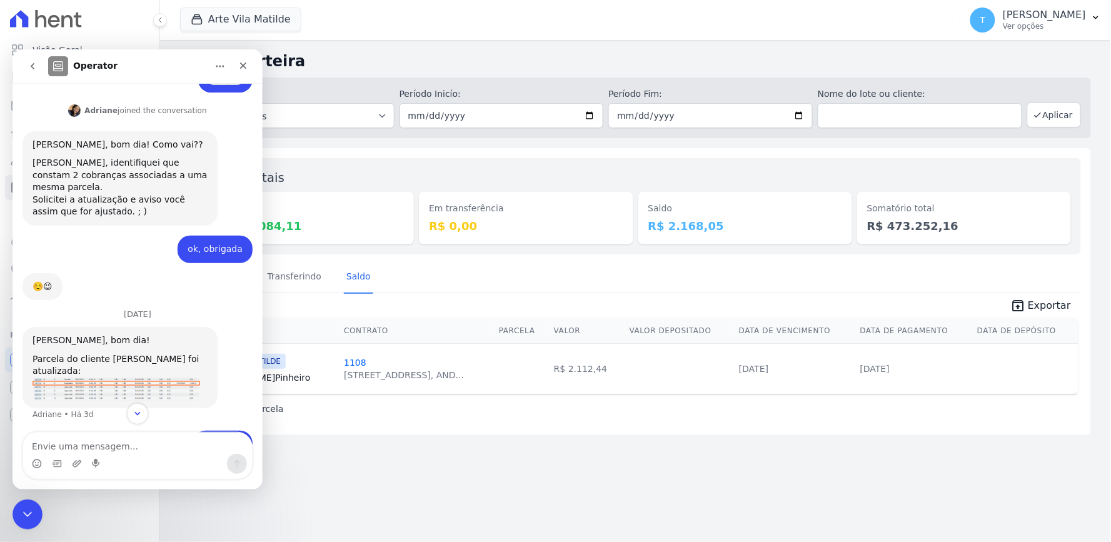
click at [36, 62] on icon "go back" at bounding box center [32, 66] width 10 height 10
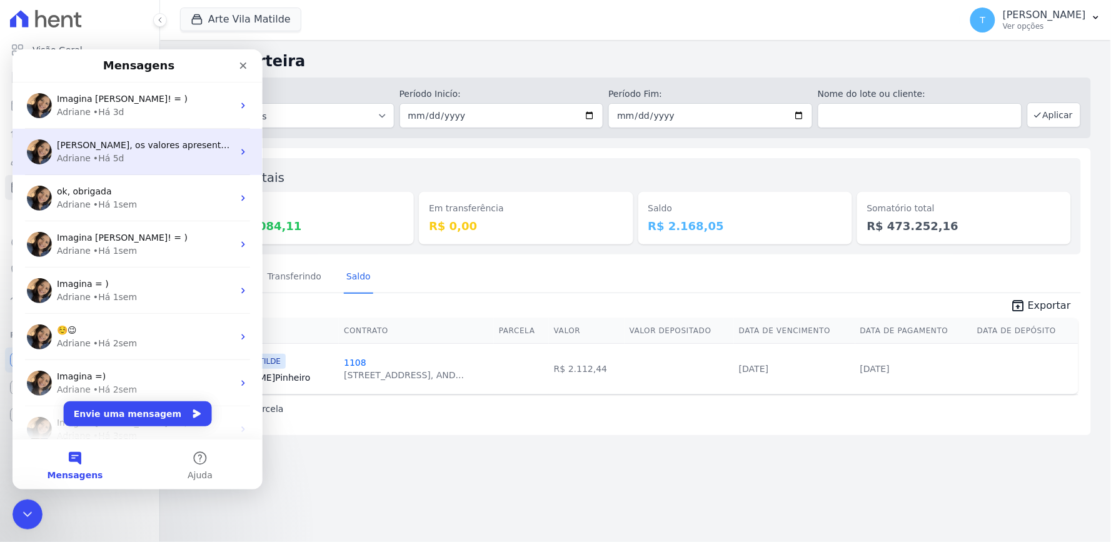
click at [138, 161] on div "Adriane • Há 5d" at bounding box center [144, 157] width 176 height 13
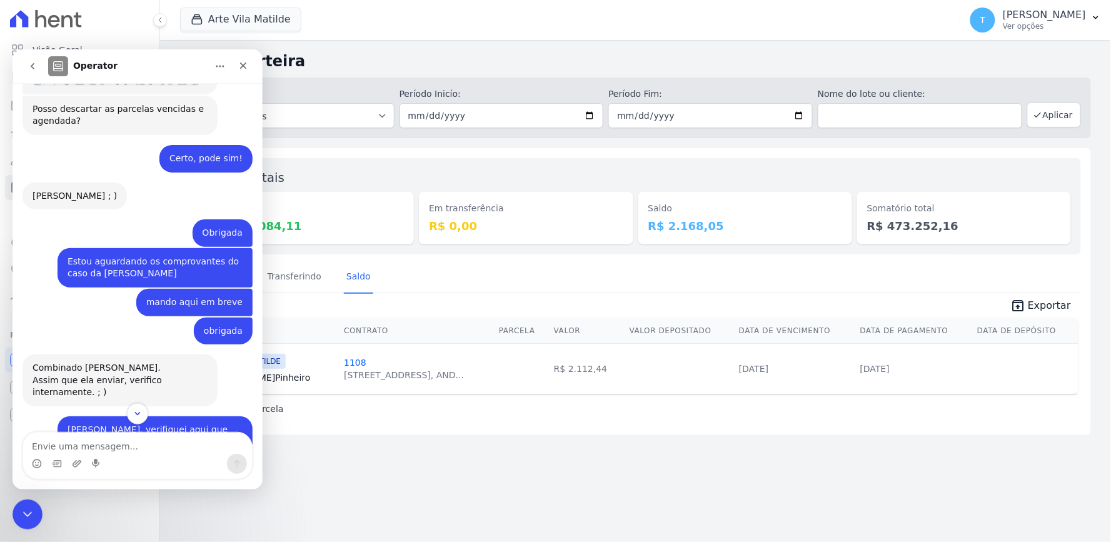
scroll to position [5040, 0]
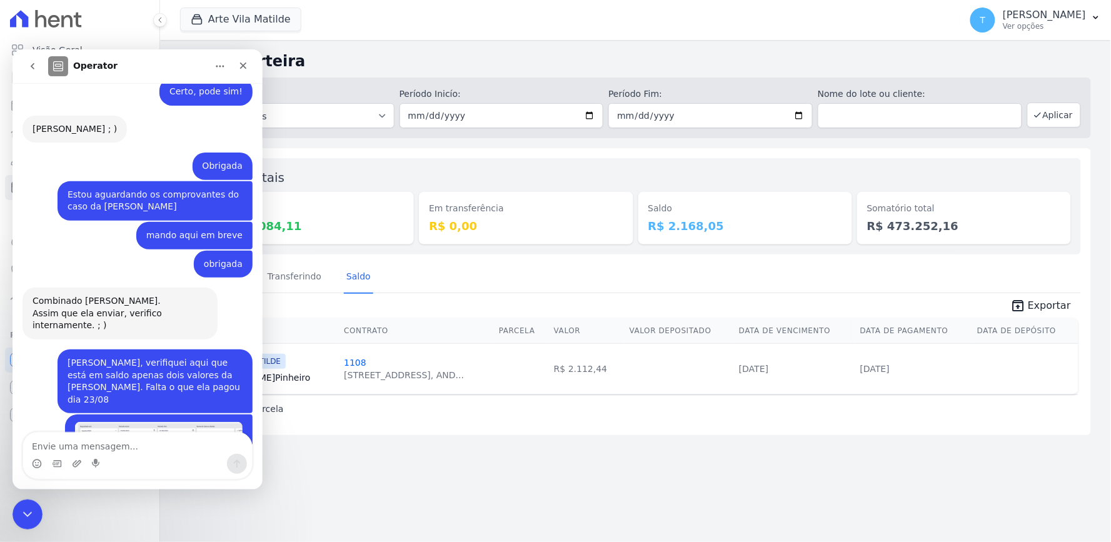
click at [31, 63] on icon "go back" at bounding box center [32, 66] width 10 height 10
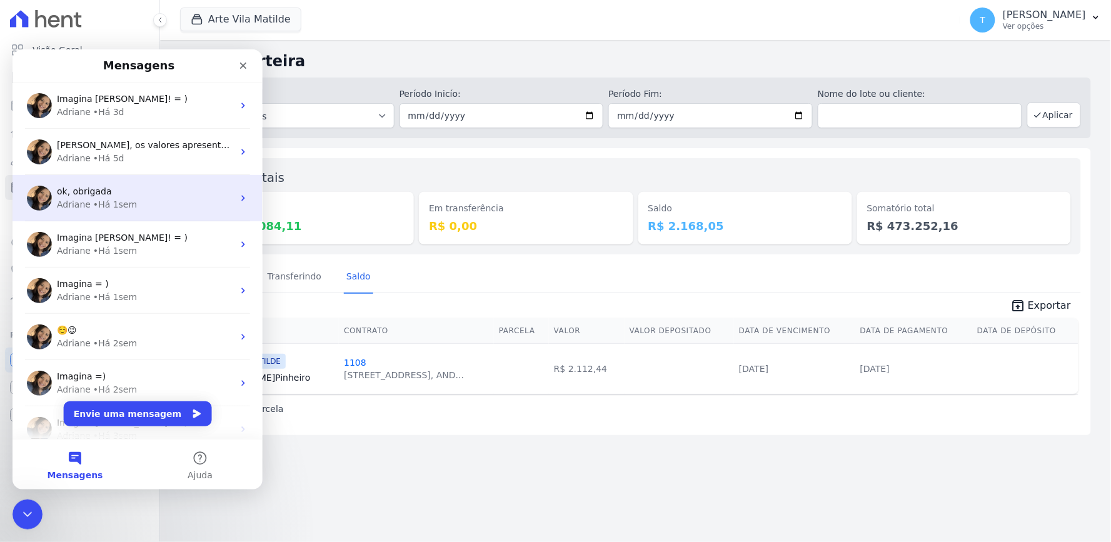
click at [135, 203] on div "Adriane • Há 1sem" at bounding box center [144, 204] width 176 height 13
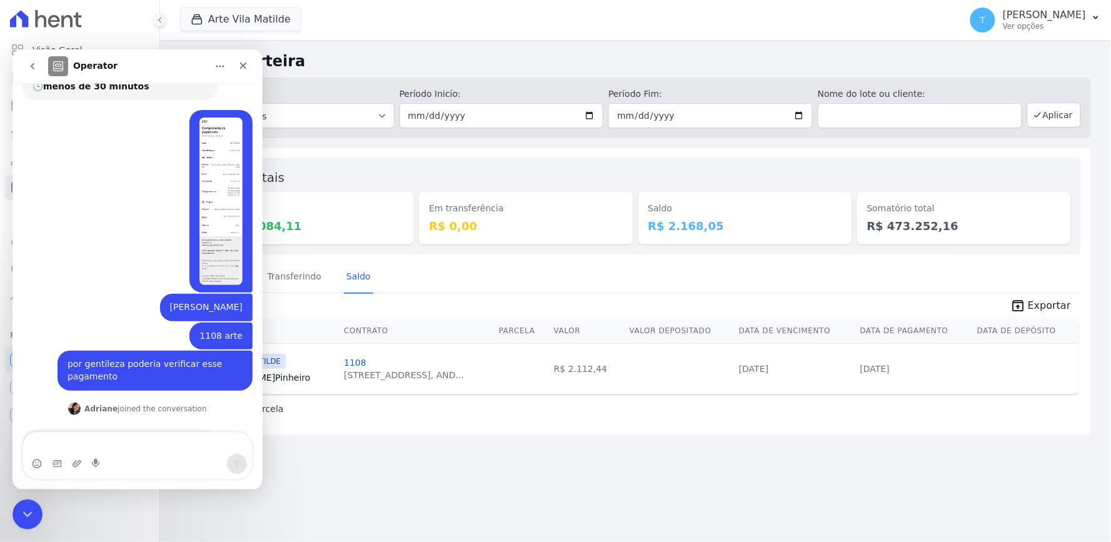
scroll to position [120, 0]
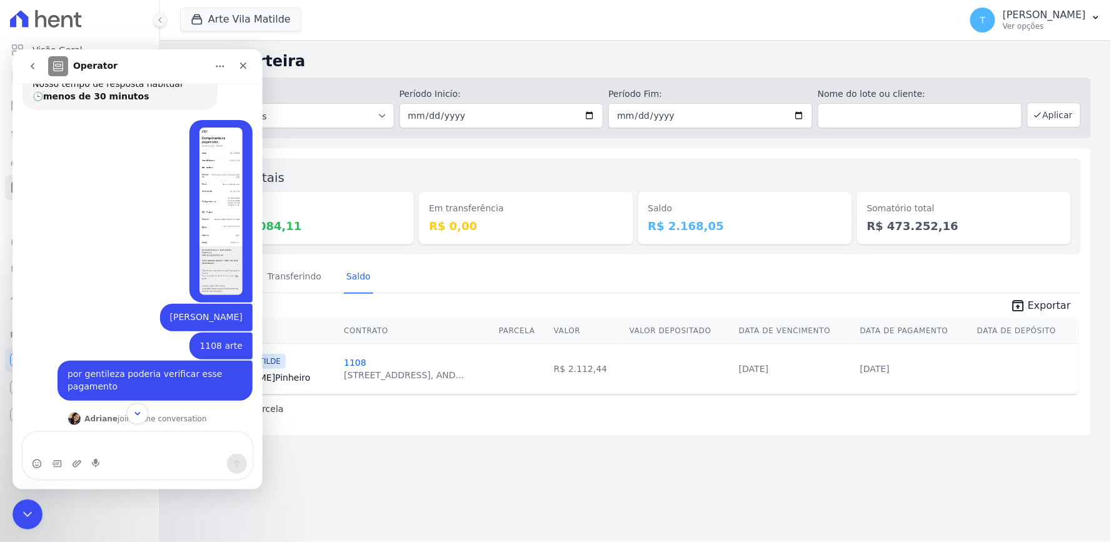
click at [206, 209] on img "Thayna diz…" at bounding box center [220, 211] width 43 height 168
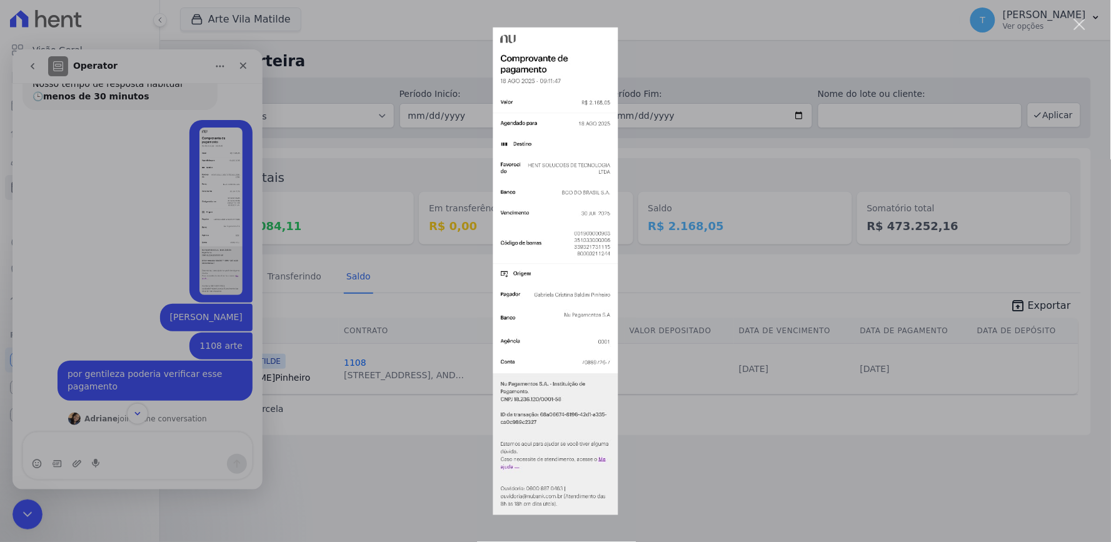
click at [728, 298] on div "Messenger da Intercom" at bounding box center [555, 271] width 1111 height 542
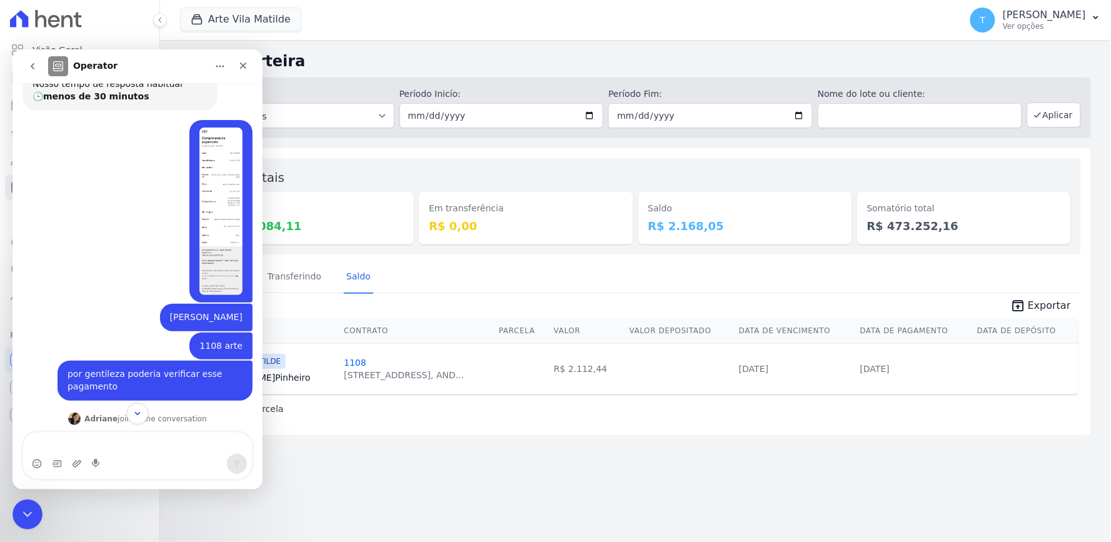
click at [288, 368] on div "ARTE VILA MATILDE Gabriela Pinheiro" at bounding box center [268, 369] width 131 height 30
click at [273, 375] on link "Gabriela Pinheiro" at bounding box center [268, 377] width 131 height 13
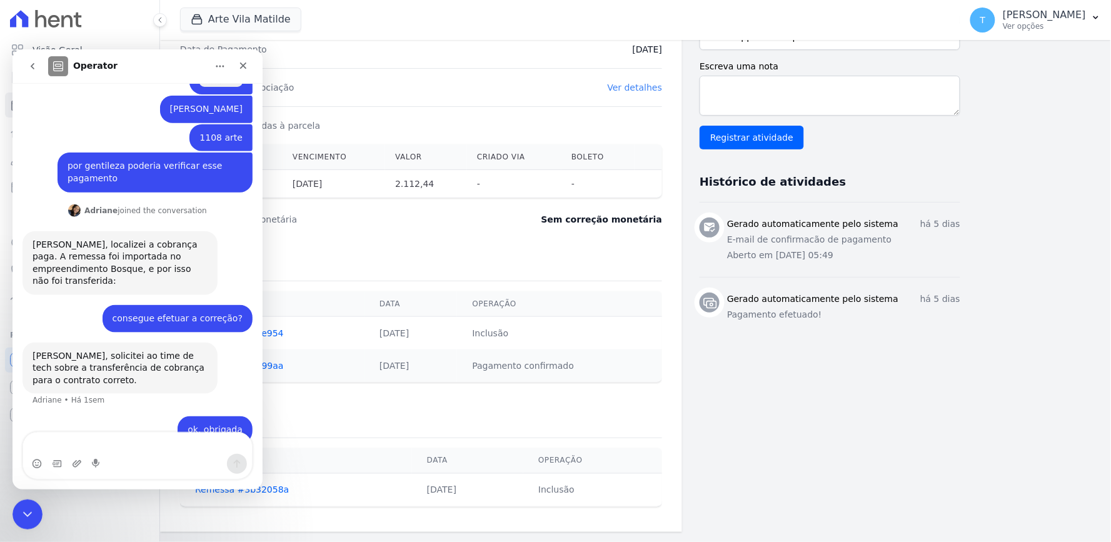
scroll to position [345, 0]
drag, startPoint x: 116, startPoint y: 433, endPoint x: -1, endPoint y: 441, distance: 116.5
click html "Operator Bom dia! Tudo bem? Thayna • Há 1sem Você receberá respostas aqui e no …"
type textarea "[PERSON_NAME], bom dia!"
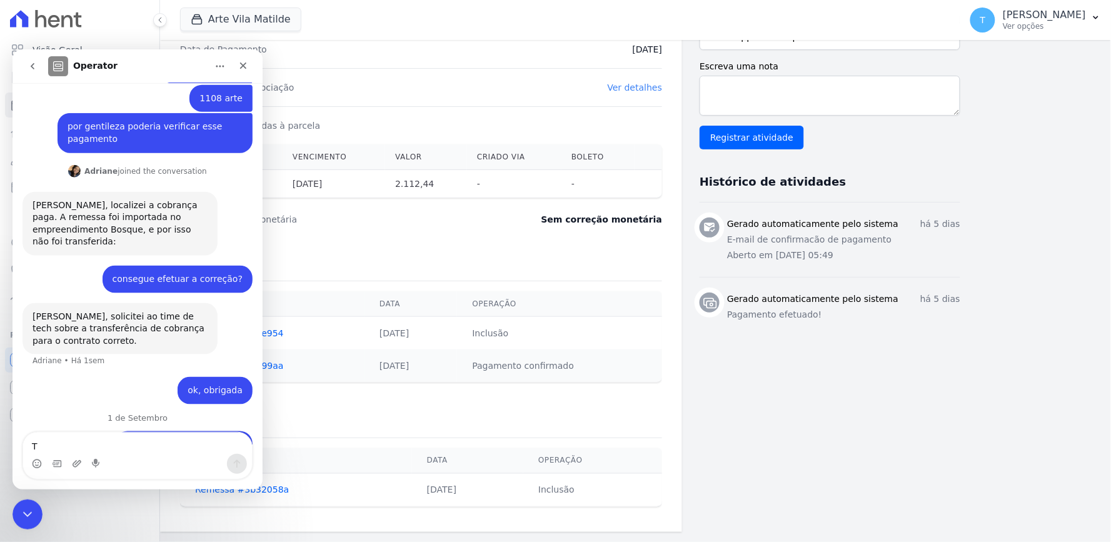
scroll to position [399, 0]
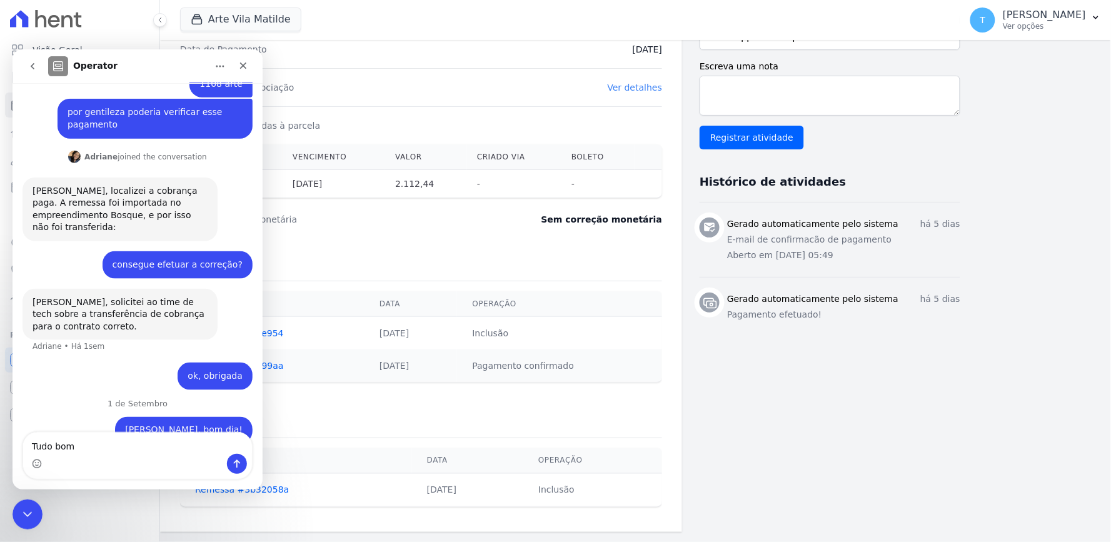
type textarea "Tudo bom?"
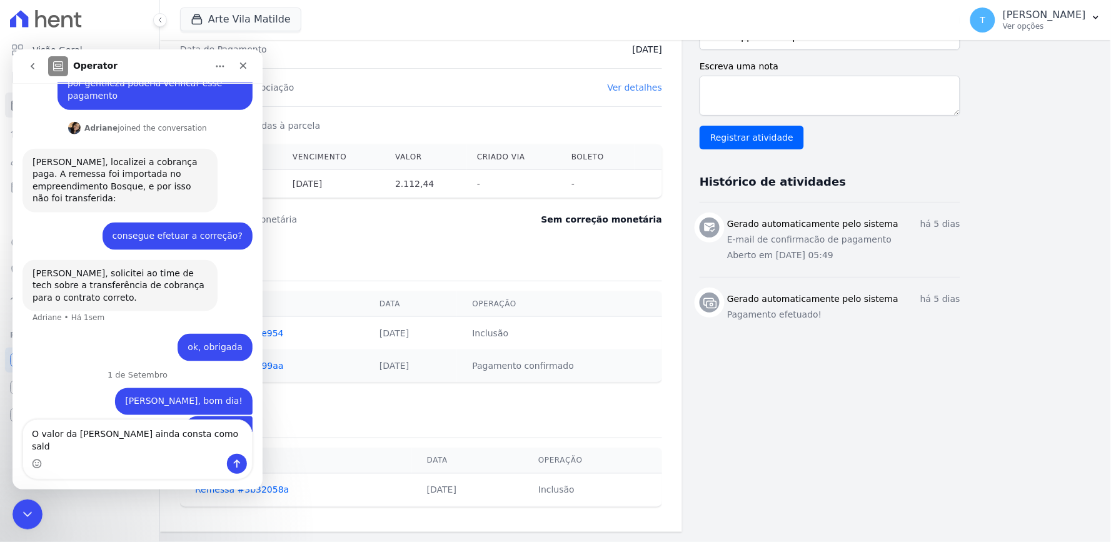
type textarea "O valor da [PERSON_NAME] ainda consta como saldo"
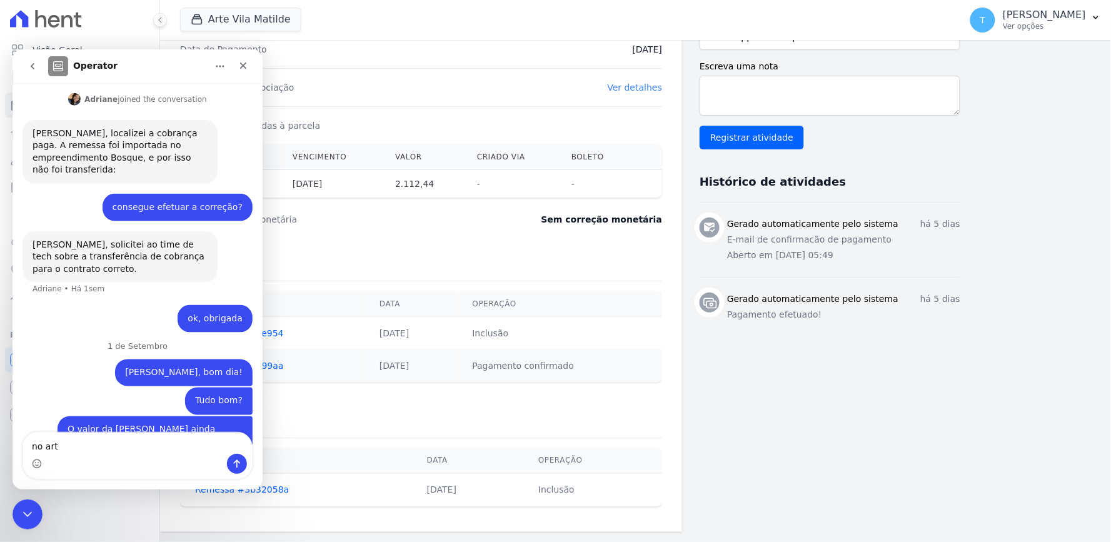
type textarea "no arte"
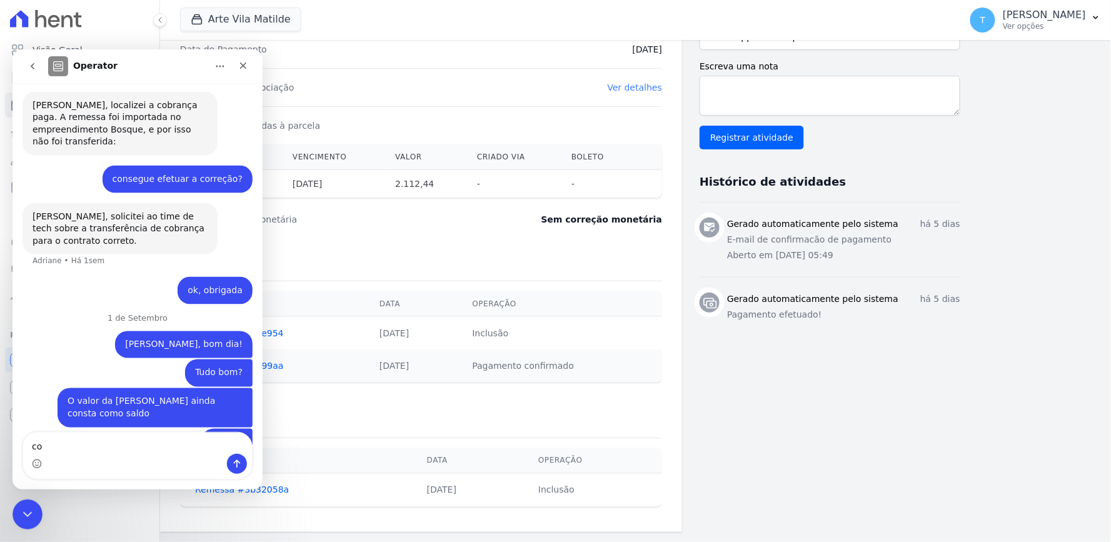
type textarea "c"
type textarea "consegue fazer a transferencia por [PERSON_NAME]"
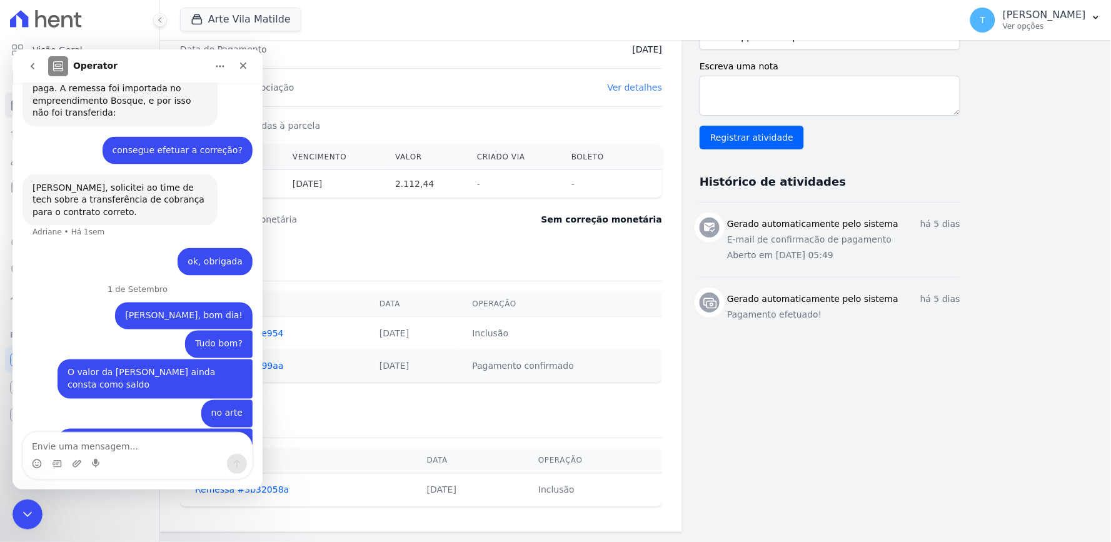
scroll to position [304, 0]
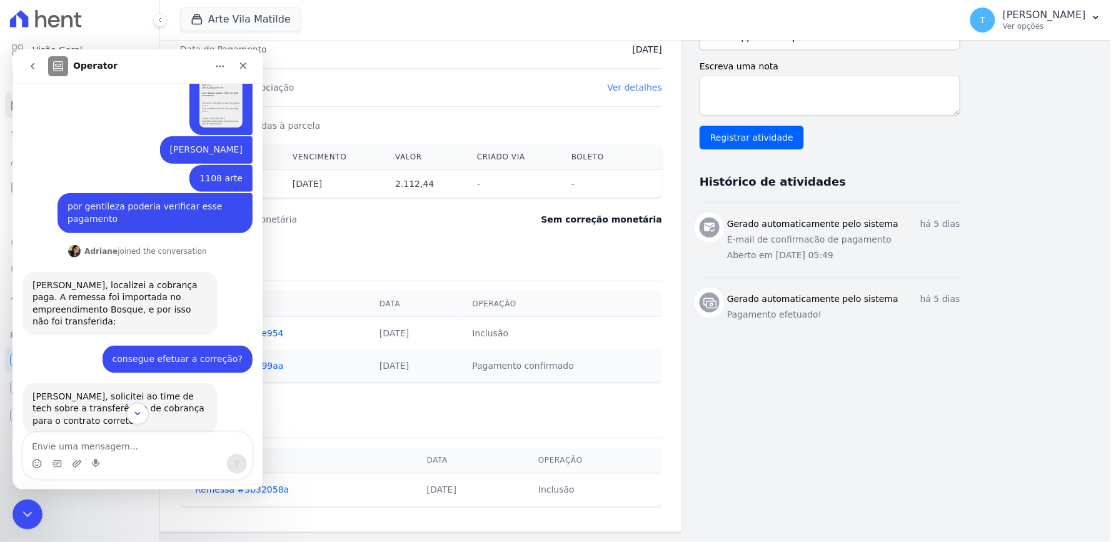
drag, startPoint x: 778, startPoint y: 354, endPoint x: 784, endPoint y: 357, distance: 7.0
click at [779, 354] on div "Dados do cliente Nome Gabriela Cristina Baldini Pinheiro CPF 434.055.638-60 Nom…" at bounding box center [829, 139] width 261 height 766
click at [29, 511] on icon "Encerramento do Messenger da Intercom" at bounding box center [25, 512] width 9 height 5
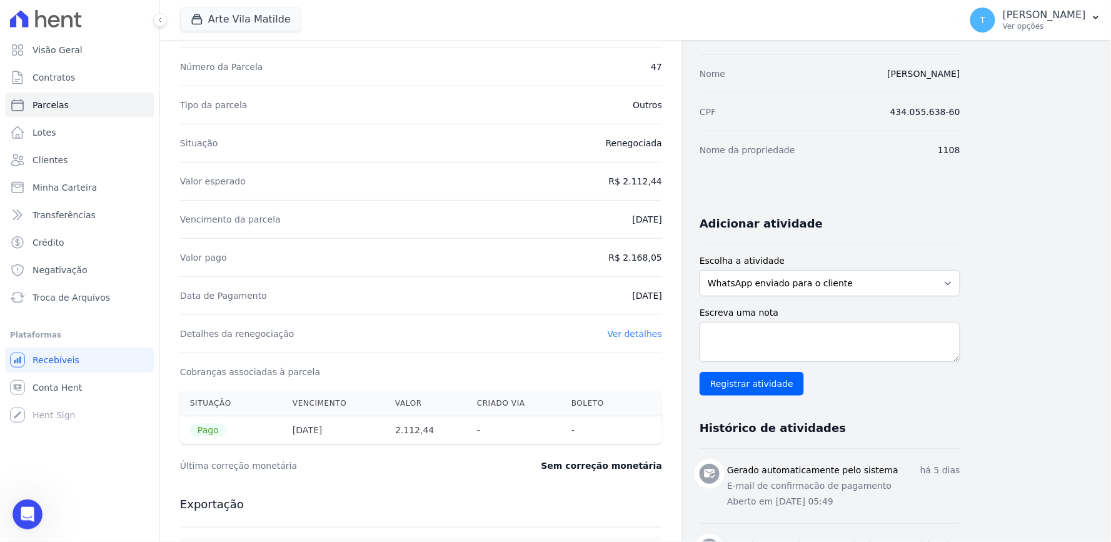
scroll to position [0, 0]
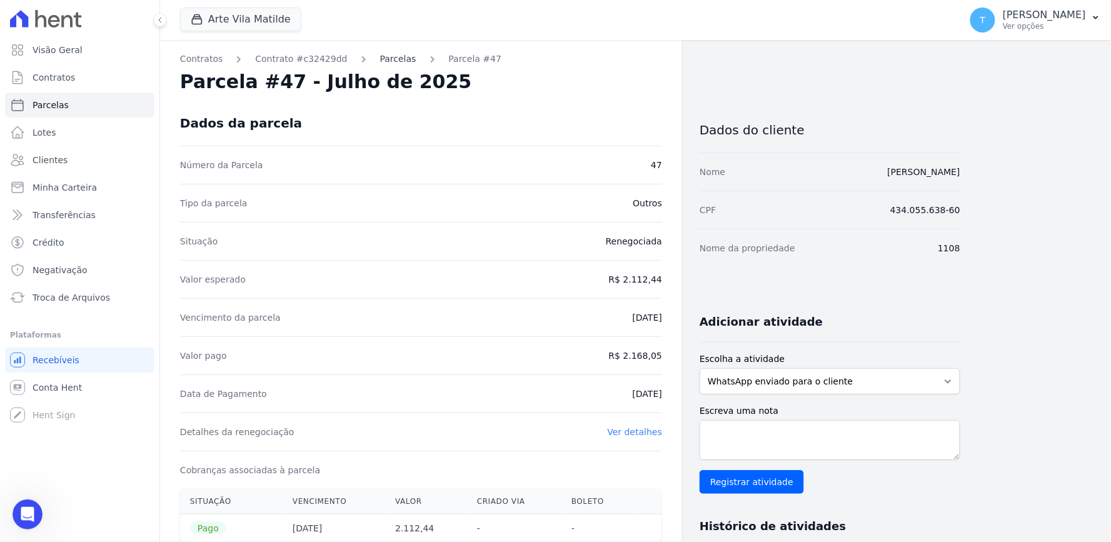
click at [384, 61] on link "Parcelas" at bounding box center [398, 59] width 36 height 13
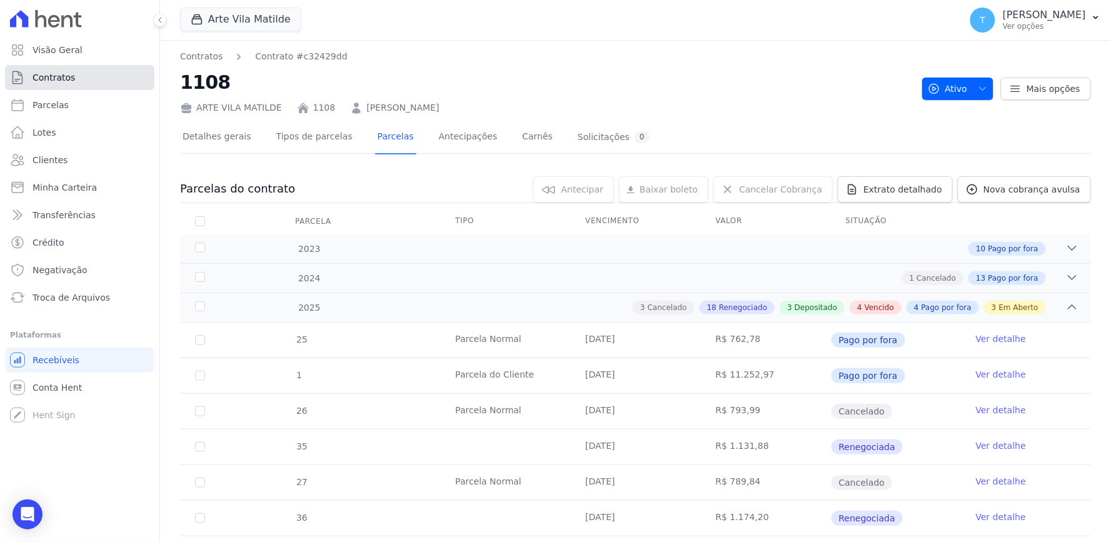
click at [59, 76] on span "Contratos" at bounding box center [54, 77] width 43 height 13
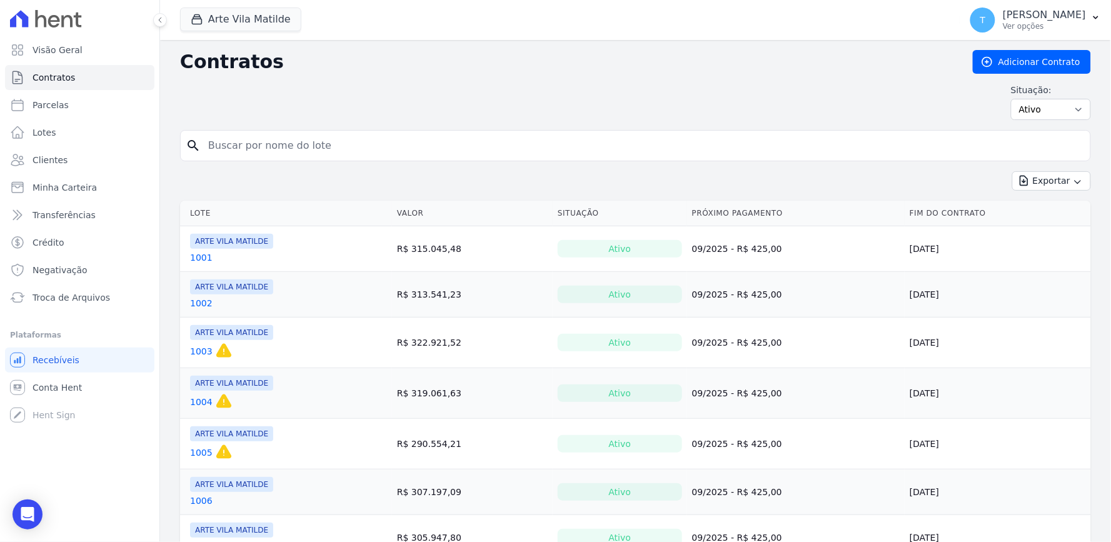
click at [304, 139] on input "search" at bounding box center [643, 145] width 884 height 25
click at [73, 189] on span "Minha Carteira" at bounding box center [65, 187] width 64 height 13
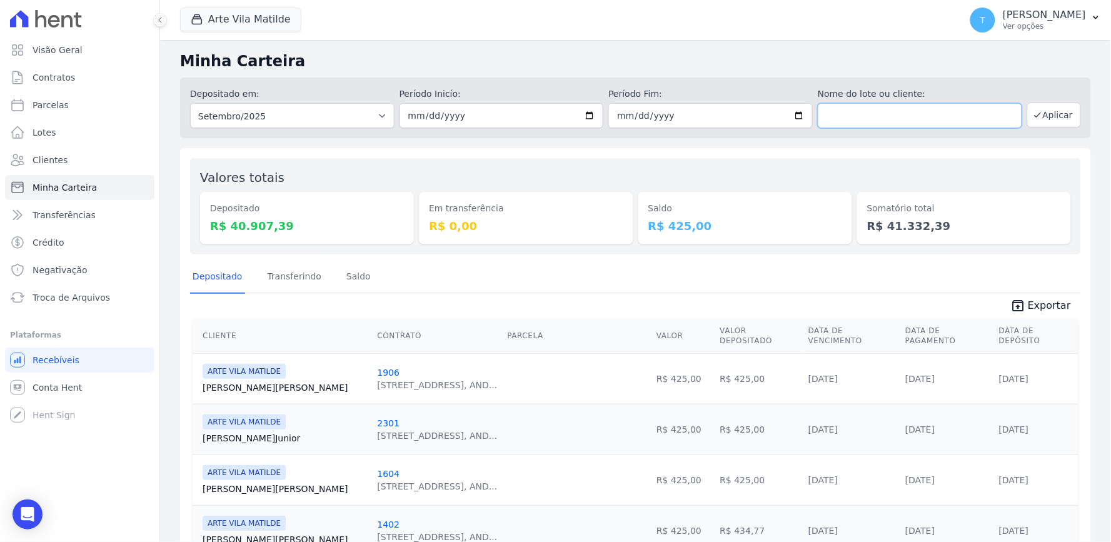
click at [829, 110] on input "text" at bounding box center [920, 115] width 204 height 25
type input "mauricio"
click at [1053, 116] on button "Aplicar" at bounding box center [1054, 115] width 54 height 25
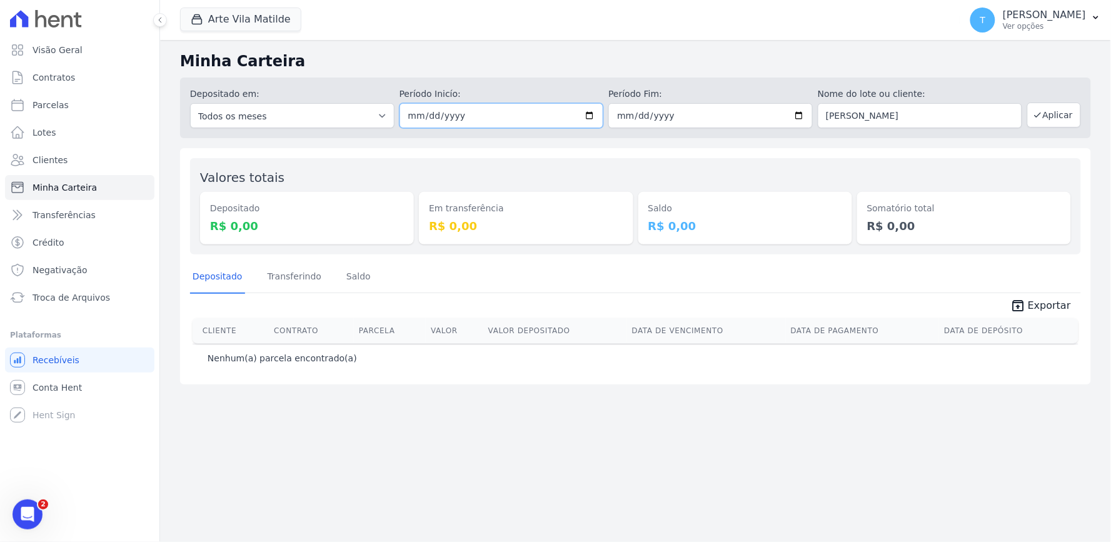
click at [595, 116] on input "[DATE]" at bounding box center [501, 115] width 204 height 25
type input "[DATE]"
click at [801, 116] on input "[DATE]" at bounding box center [710, 115] width 204 height 25
type input "[DATE]"
click at [1051, 116] on button "Aplicar" at bounding box center [1054, 115] width 54 height 25
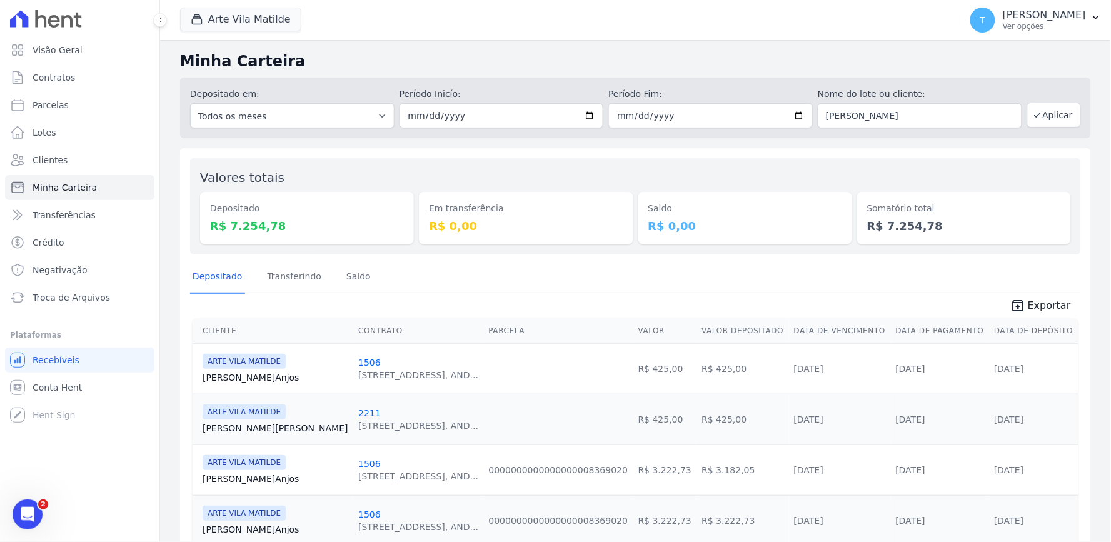
click at [941, 309] on span "unarchive Exportar" at bounding box center [635, 304] width 891 height 23
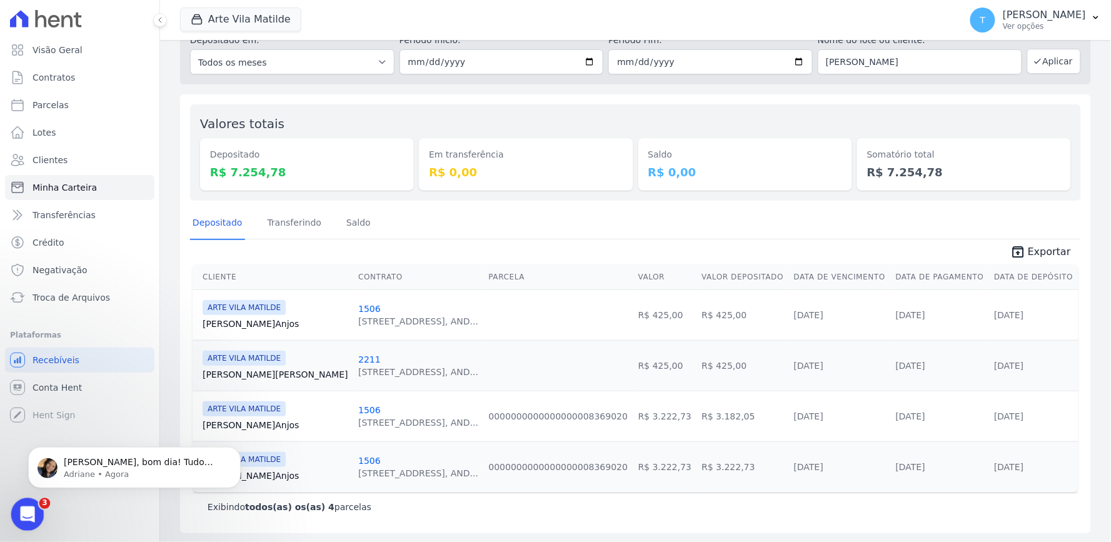
click at [28, 517] on icon "Abertura do Messenger da Intercom" at bounding box center [26, 513] width 21 height 21
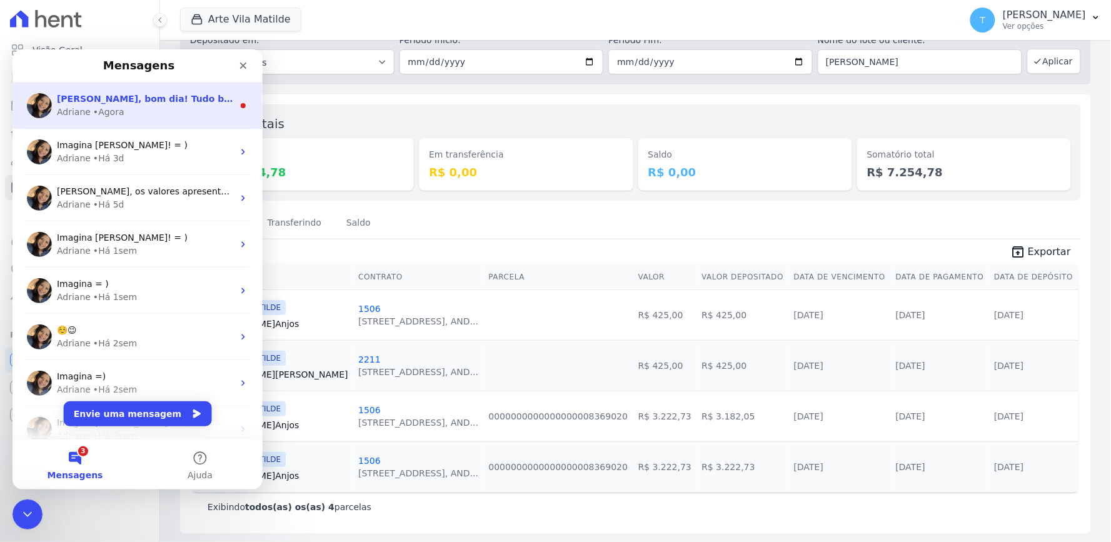
click at [150, 111] on div "Adriane • Agora" at bounding box center [144, 111] width 176 height 13
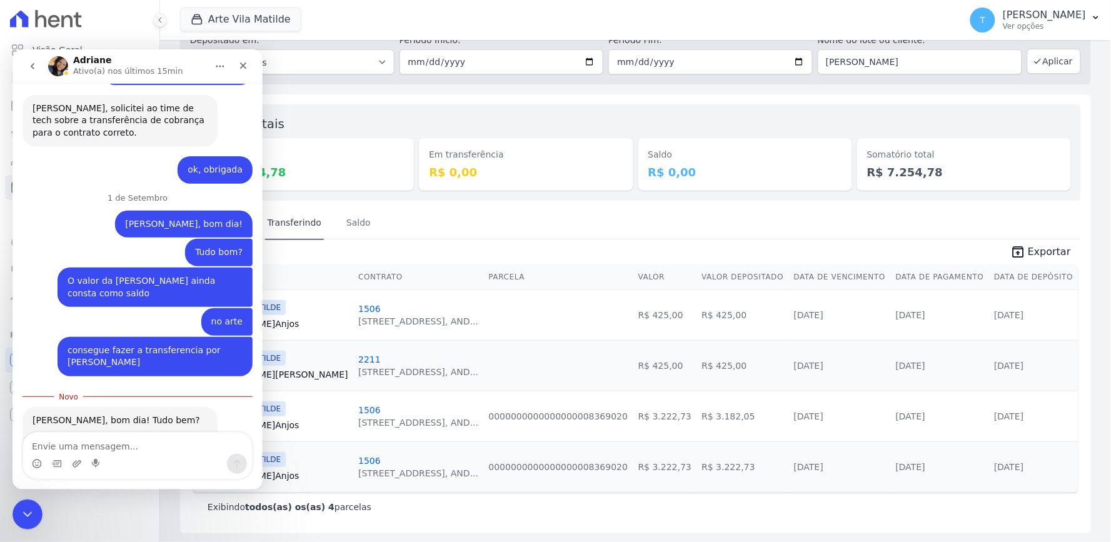
scroll to position [602, 0]
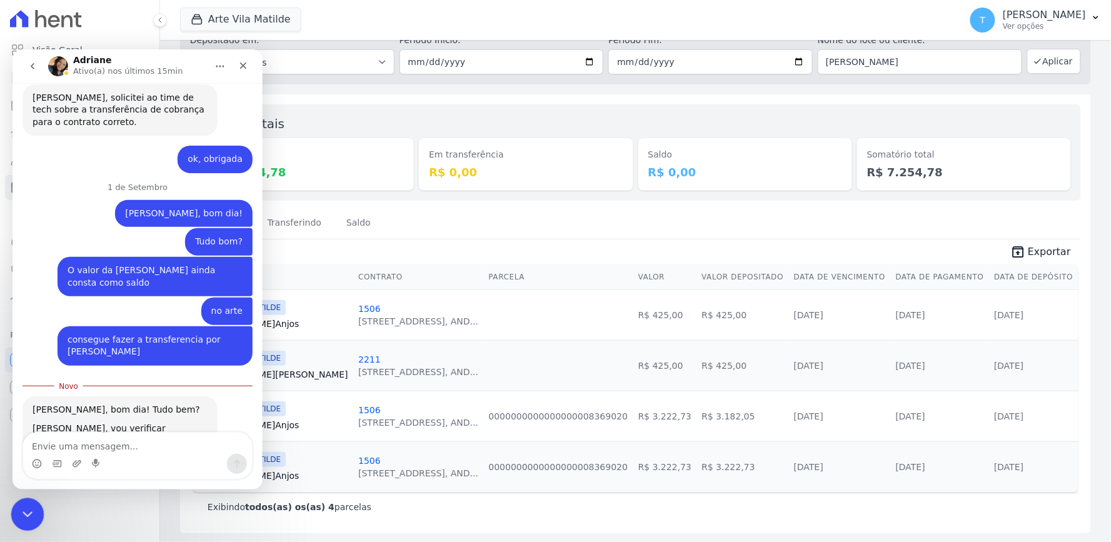
click at [32, 517] on icon "Encerramento do Messenger da Intercom" at bounding box center [25, 512] width 15 height 15
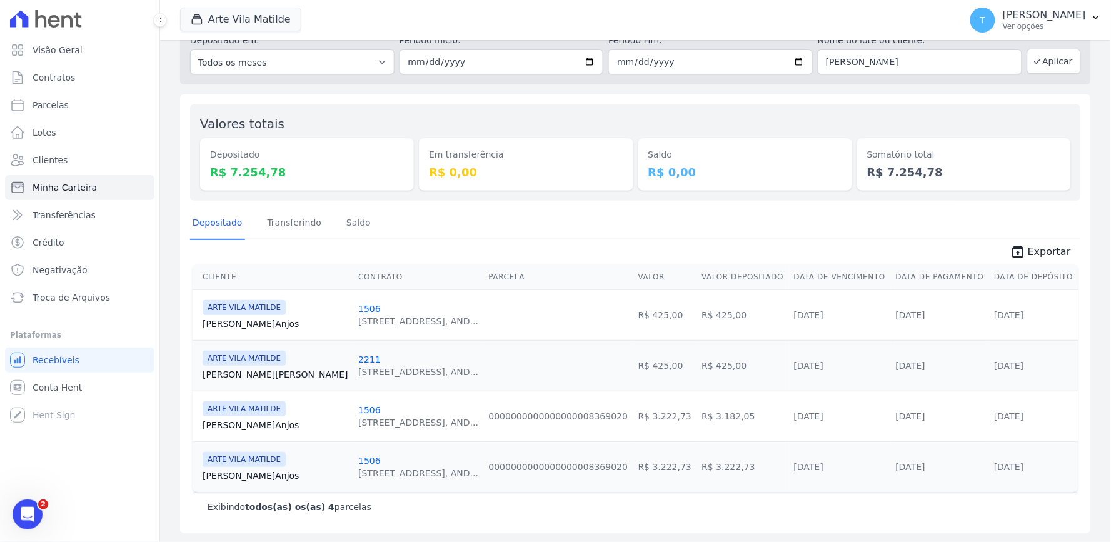
scroll to position [581, 0]
drag, startPoint x: 948, startPoint y: 201, endPoint x: 1110, endPoint y: 223, distance: 164.0
click at [948, 201] on div "Valores totais Depositado R$ 7.254,78 Em transferência R$ 0,00 Saldo R$ 0,00 So…" at bounding box center [635, 313] width 911 height 439
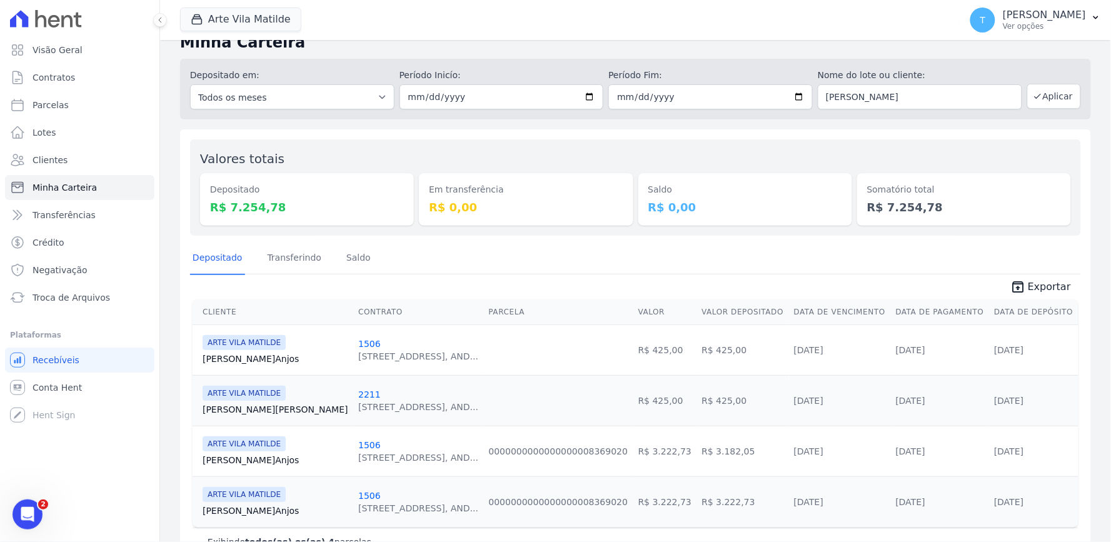
scroll to position [0, 0]
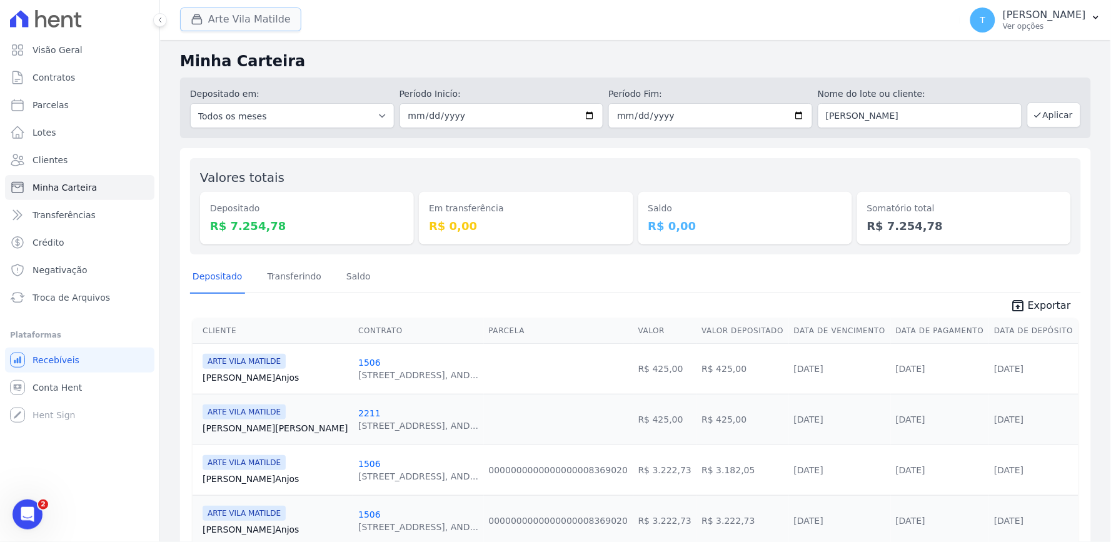
click at [230, 18] on button "Arte Vila Matilde" at bounding box center [240, 20] width 121 height 24
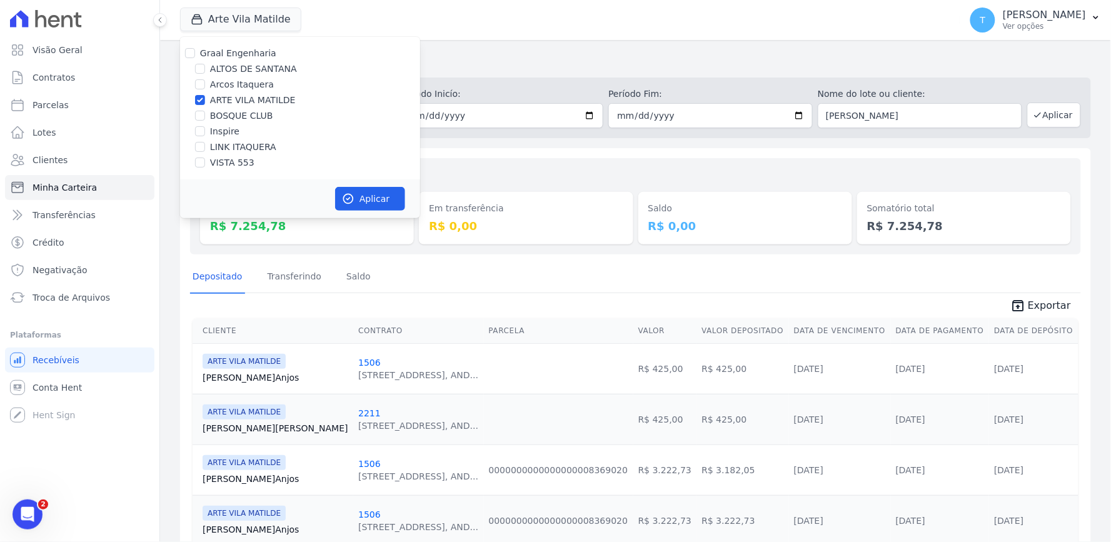
click at [222, 54] on label "Graal Engenharia" at bounding box center [238, 53] width 76 height 10
click at [195, 54] on input "Graal Engenharia" at bounding box center [190, 53] width 10 height 10
checkbox input "true"
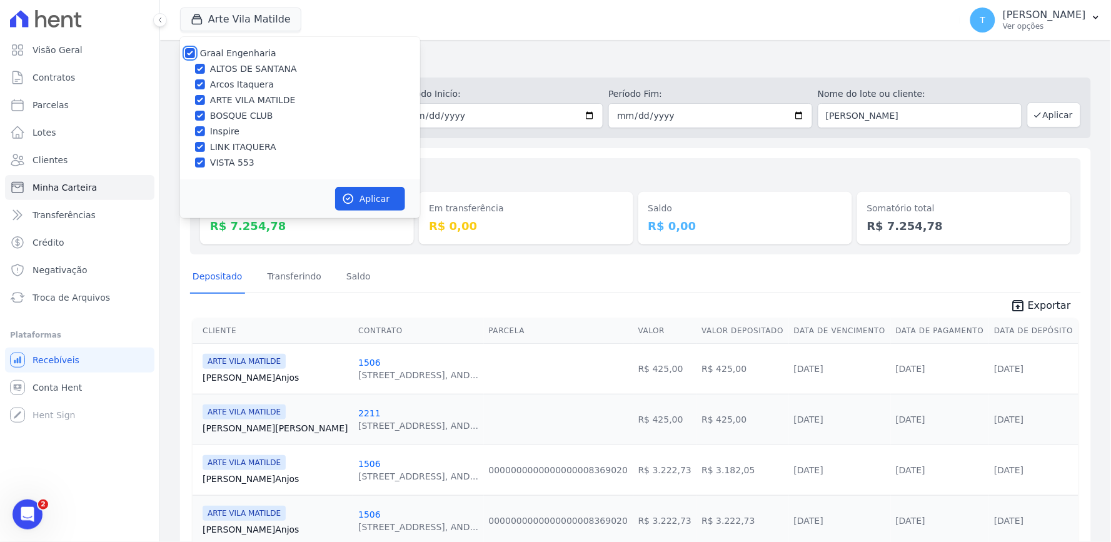
checkbox input "true"
click at [355, 204] on button "Aplicar" at bounding box center [370, 199] width 70 height 24
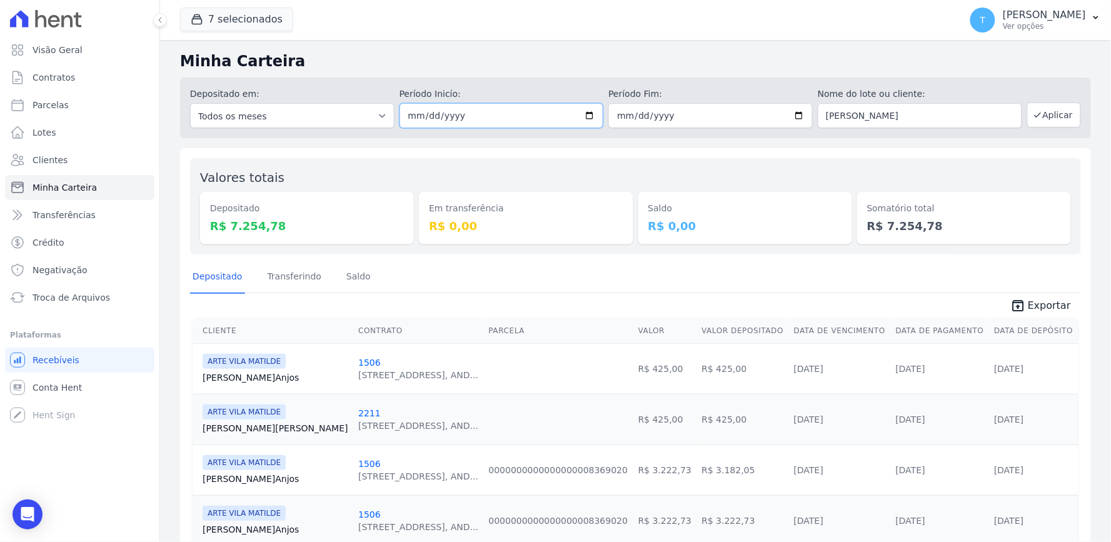
click at [588, 114] on input "2025-08-01" at bounding box center [501, 115] width 204 height 25
click at [793, 113] on input "2025-08-31" at bounding box center [710, 115] width 204 height 25
click at [591, 119] on input "2025-08-01" at bounding box center [501, 115] width 204 height 25
click at [584, 122] on input "2025-08-01" at bounding box center [501, 115] width 204 height 25
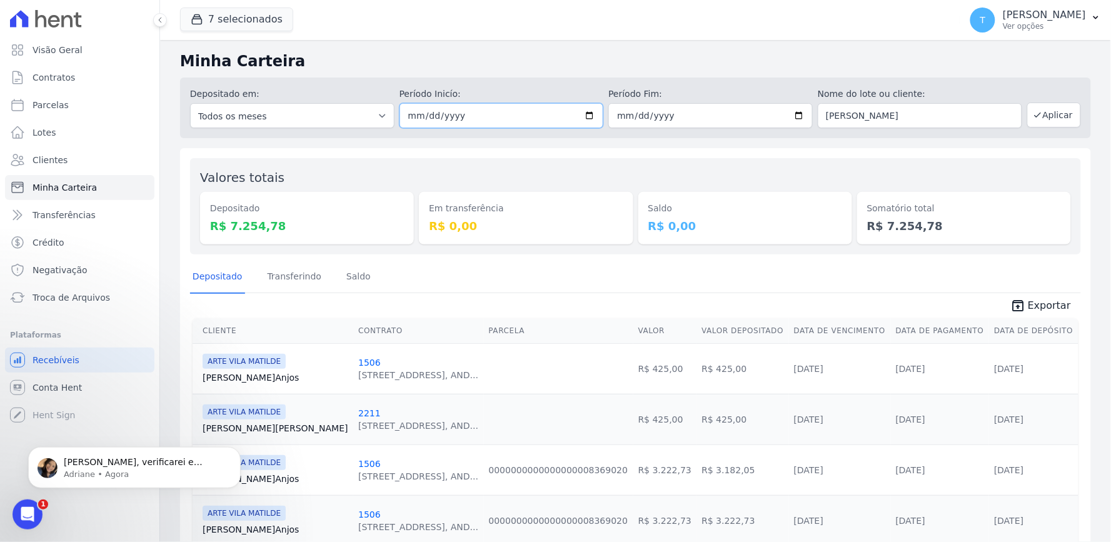
click at [583, 121] on input "2025-08-01" at bounding box center [501, 115] width 204 height 25
type input "[DATE]"
click at [159, 462] on p "Thayna, verificarei e consta o valor ainda no Bosque, porém a parcela foi atual…" at bounding box center [144, 462] width 161 height 13
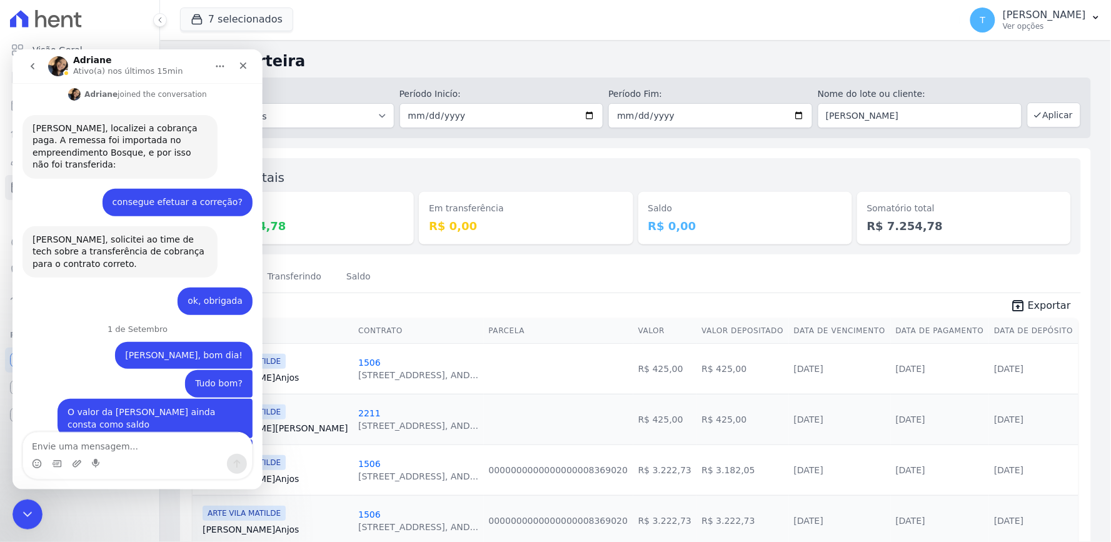
scroll to position [722, 0]
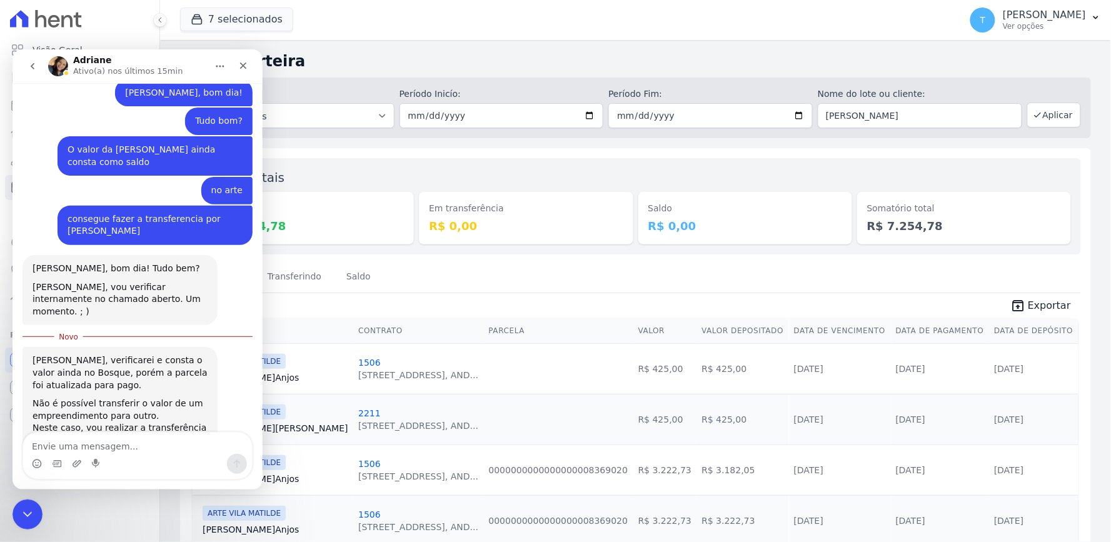
click at [151, 439] on textarea "Envie uma mensagem..." at bounding box center [137, 442] width 229 height 21
type textarea "ta ok"
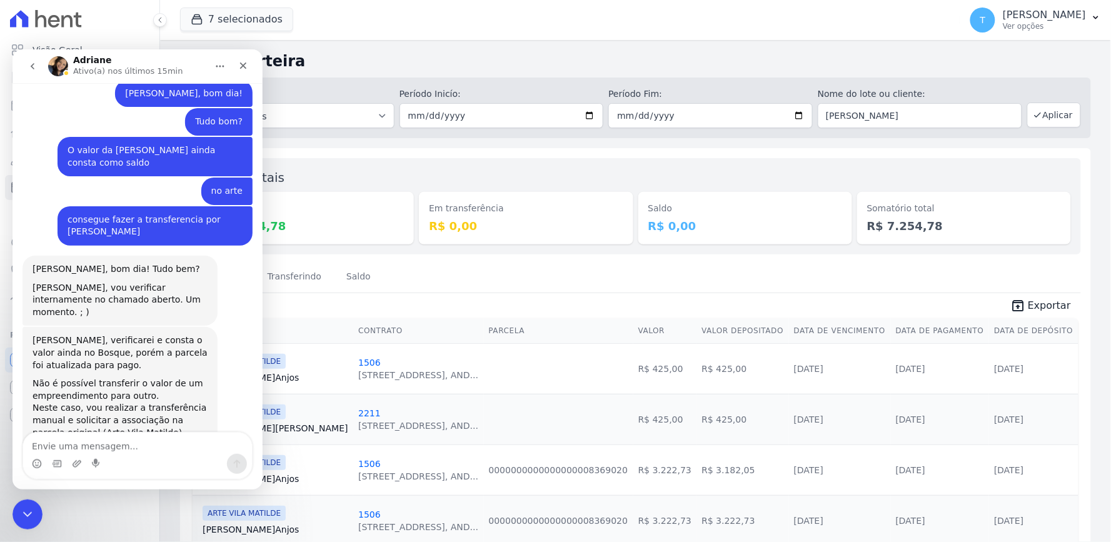
scroll to position [739, 0]
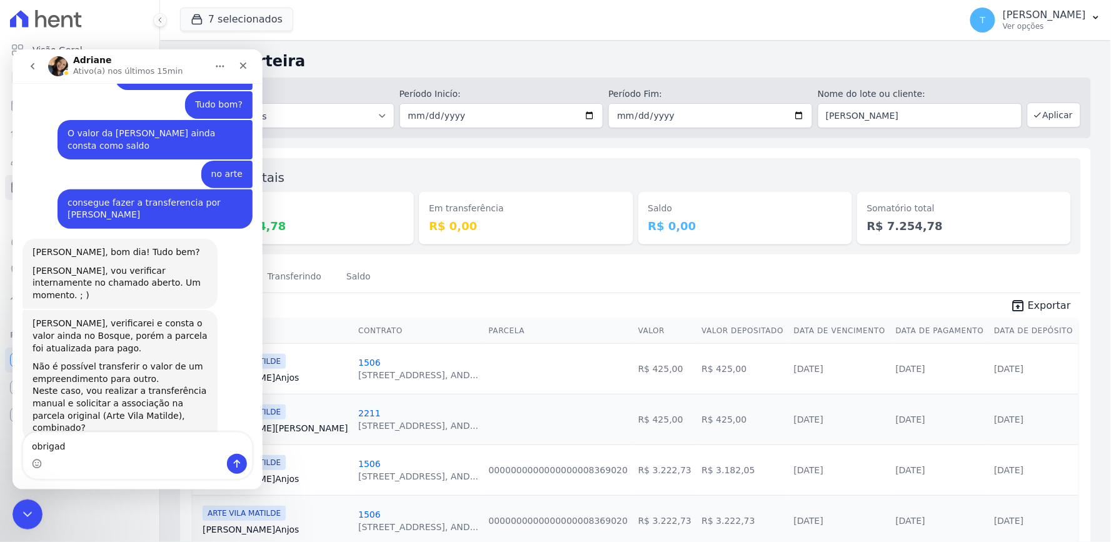
type textarea "obrigada"
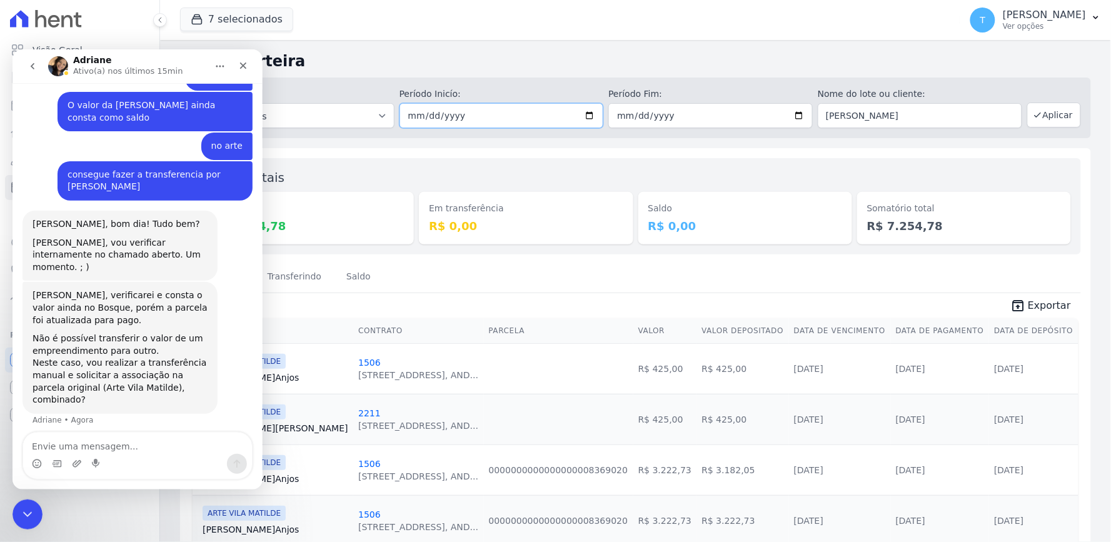
click at [520, 116] on input "[DATE]" at bounding box center [501, 115] width 204 height 25
click at [241, 63] on icon "Fechar" at bounding box center [242, 65] width 7 height 7
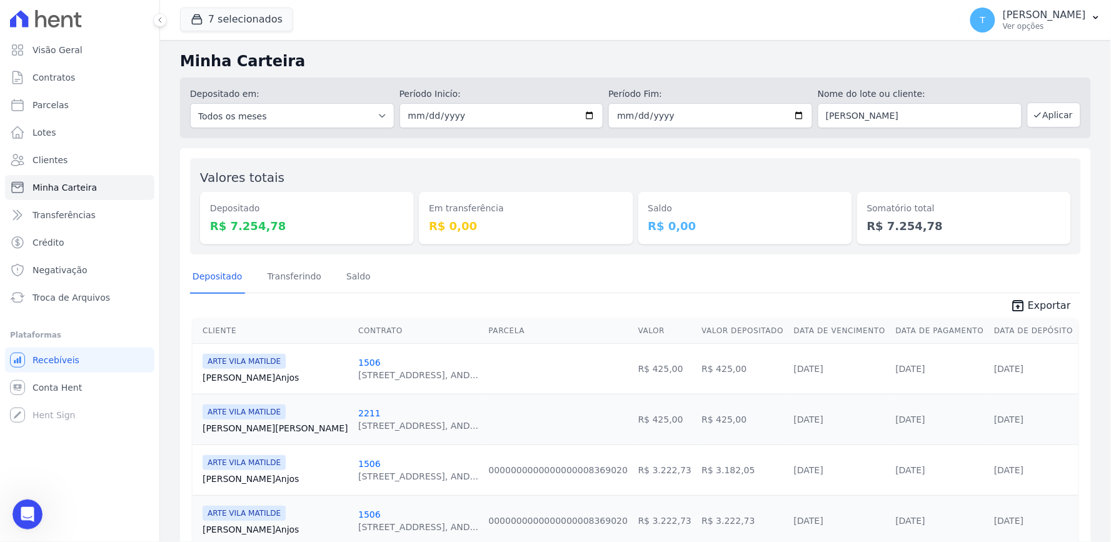
scroll to position [0, 0]
click at [573, 119] on input "[DATE]" at bounding box center [501, 115] width 204 height 25
click at [585, 113] on input "[DATE]" at bounding box center [501, 115] width 204 height 25
click at [798, 119] on input "2025-08-31" at bounding box center [710, 115] width 204 height 25
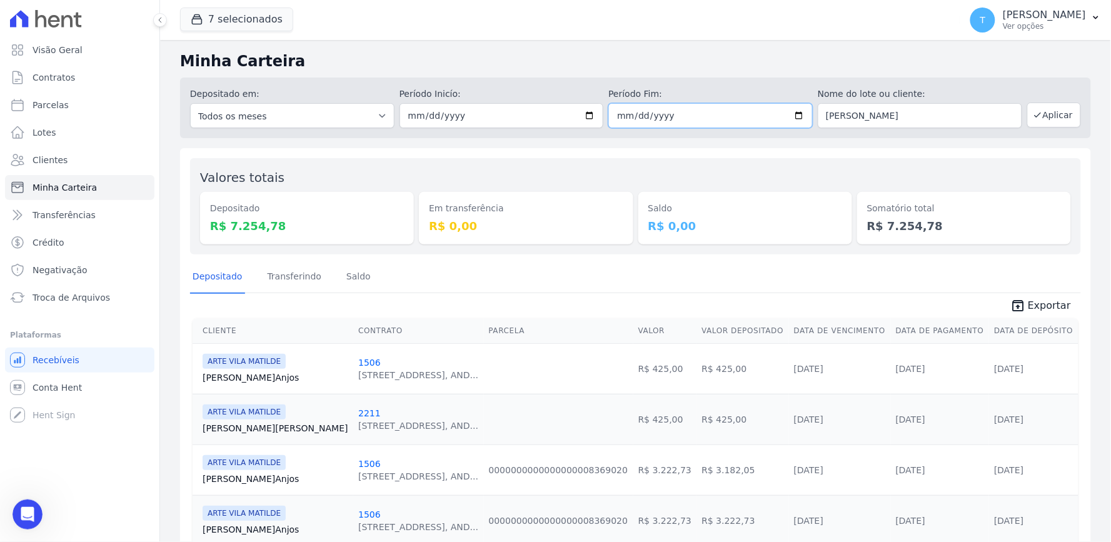
click at [793, 116] on input "2025-08-31" at bounding box center [710, 115] width 204 height 25
type input "[DATE]"
click at [1028, 108] on button "Aplicar" at bounding box center [1054, 115] width 54 height 25
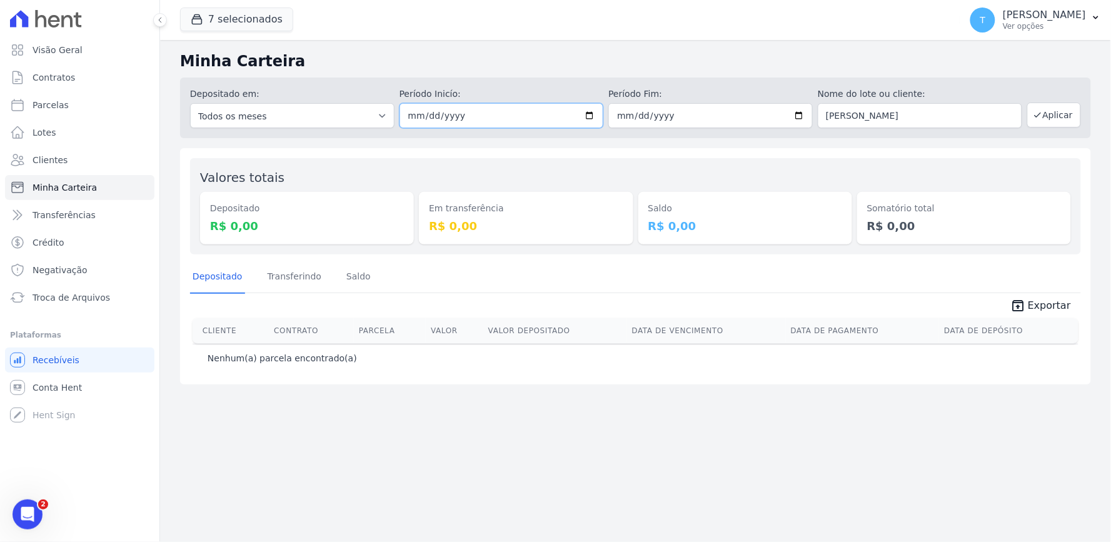
click at [589, 115] on input "[DATE]" at bounding box center [501, 115] width 204 height 25
type input "[DATE]"
click at [1064, 108] on button "Aplicar" at bounding box center [1054, 115] width 54 height 25
click at [589, 116] on input "[DATE]" at bounding box center [501, 115] width 204 height 25
type input "[DATE]"
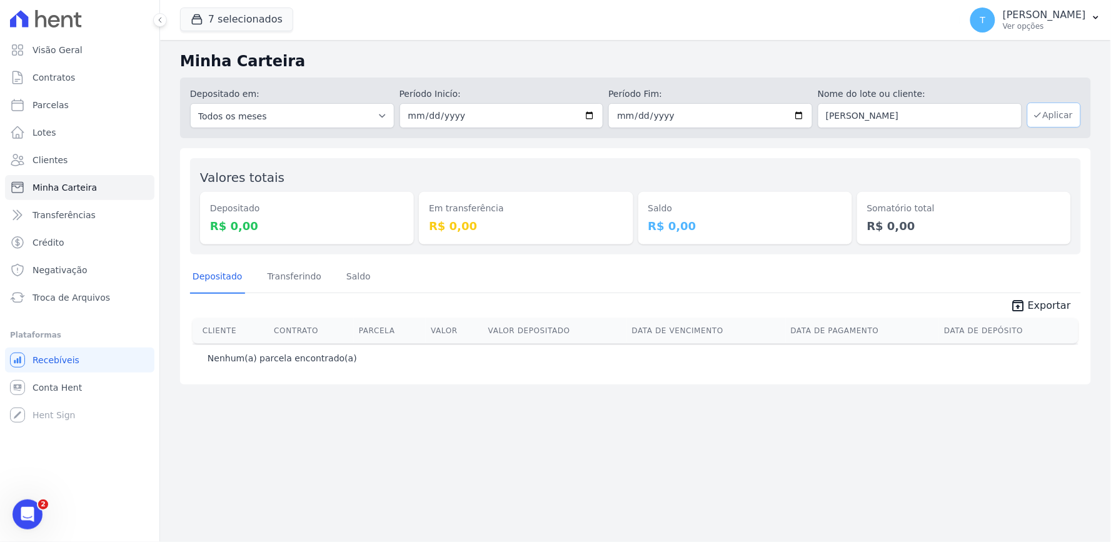
click at [1051, 104] on button "Aplicar" at bounding box center [1054, 115] width 54 height 25
click at [595, 114] on input "[DATE]" at bounding box center [501, 115] width 204 height 25
drag, startPoint x: 946, startPoint y: 139, endPoint x: 930, endPoint y: 123, distance: 22.5
click at [946, 139] on div "Minha Carteira Depositado em: Todos os meses Julho/2017 Agosto/2017 Setembro/20…" at bounding box center [635, 291] width 951 height 502
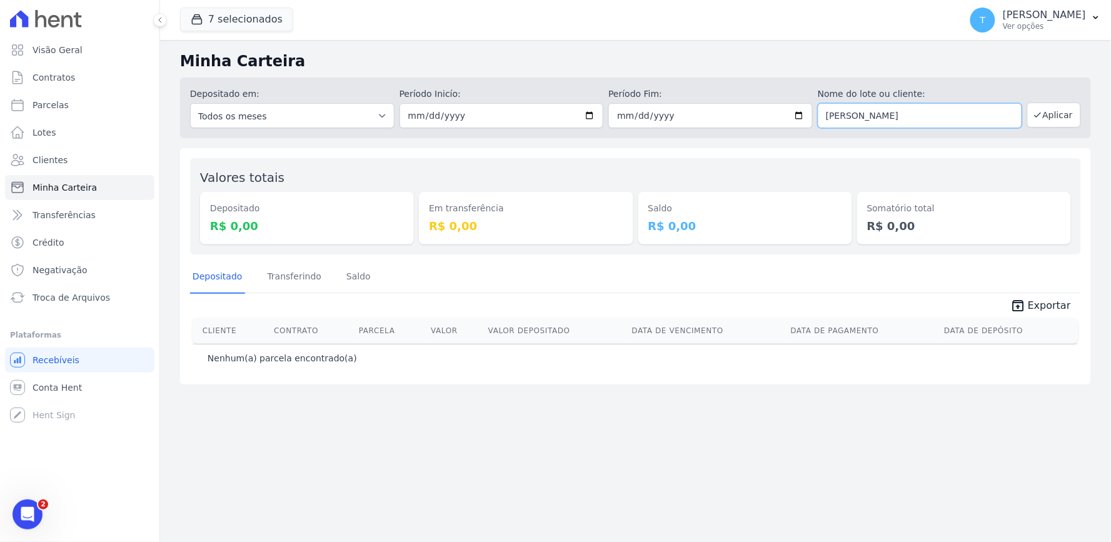
drag, startPoint x: 913, startPoint y: 116, endPoint x: 813, endPoint y: 133, distance: 101.4
click at [813, 133] on div "Depositado em: Todos os meses Julho/2017 Agosto/2017 Setembro/2017 Outubro/2017…" at bounding box center [635, 108] width 911 height 61
type input "cinthia"
click at [1076, 98] on div "Depositado em: Todos os meses Julho/2017 Agosto/2017 Setembro/2017 Outubro/2017…" at bounding box center [635, 108] width 911 height 61
click at [1047, 126] on button "Aplicar" at bounding box center [1054, 115] width 54 height 25
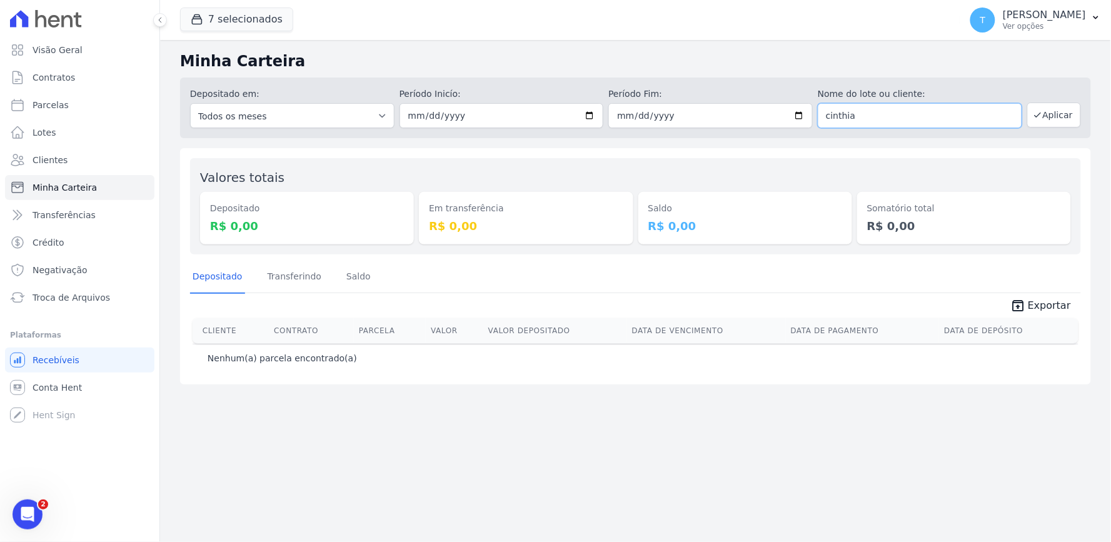
drag, startPoint x: 883, startPoint y: 108, endPoint x: 821, endPoint y: 118, distance: 62.6
click at [821, 118] on input "cinthia" at bounding box center [920, 115] width 204 height 25
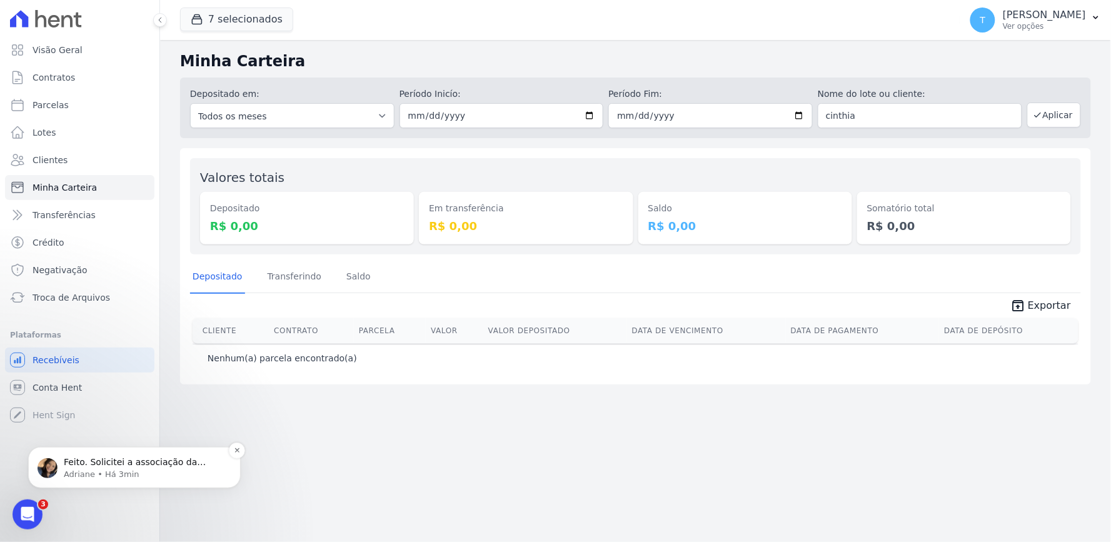
click at [95, 480] on div "Feito. Solicitei a associação da transferência na parcela e alteração do status…" at bounding box center [134, 466] width 213 height 41
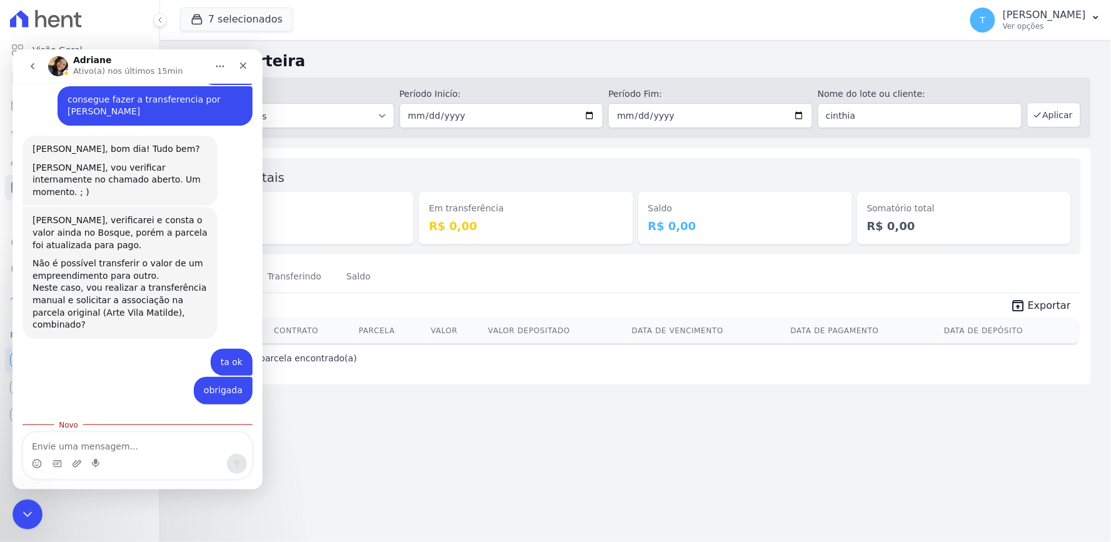
scroll to position [850, 0]
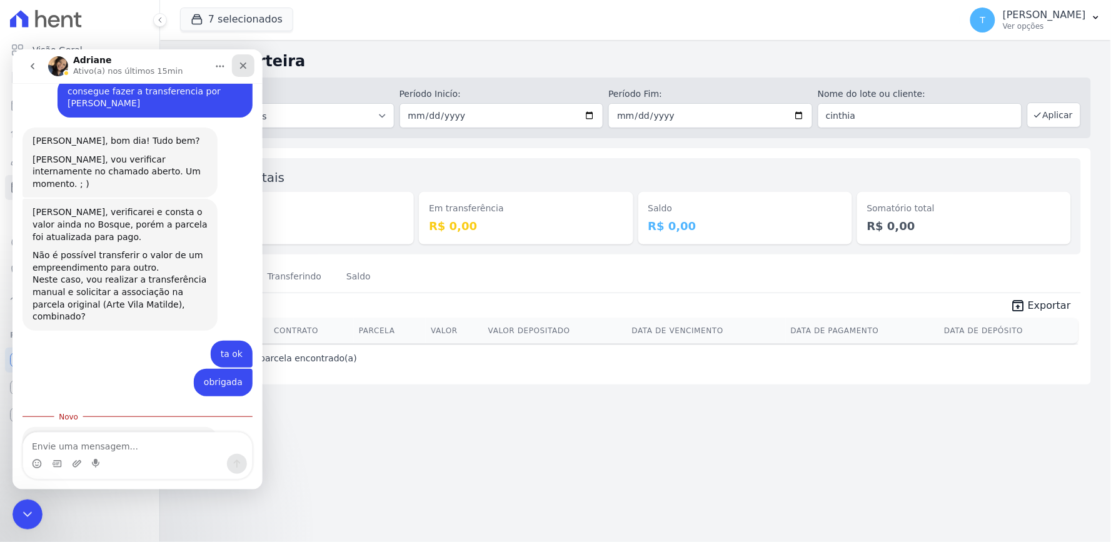
click at [244, 66] on icon "Fechar" at bounding box center [242, 65] width 7 height 7
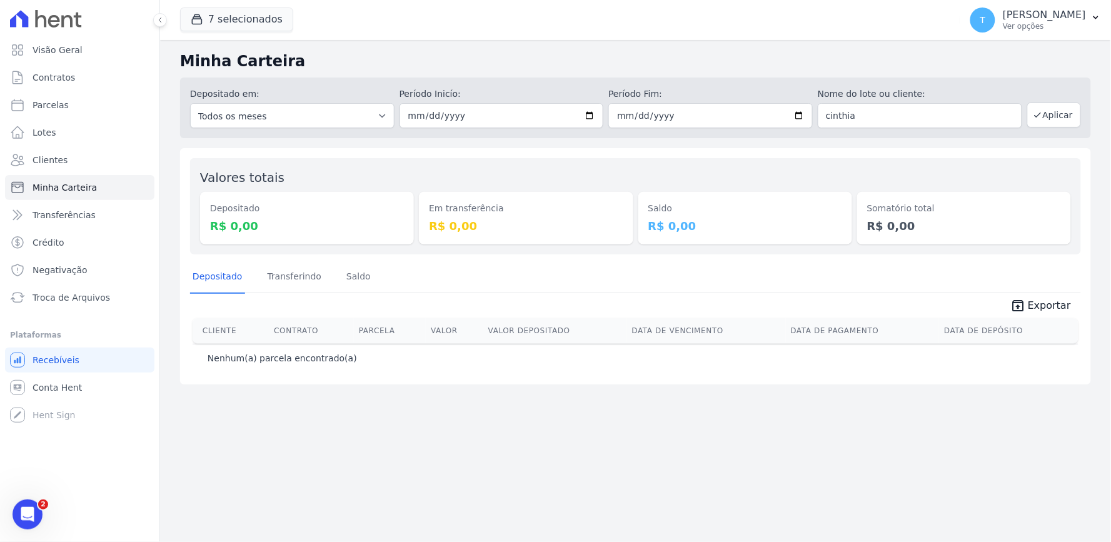
scroll to position [829, 0]
